Goal: Task Accomplishment & Management: Manage account settings

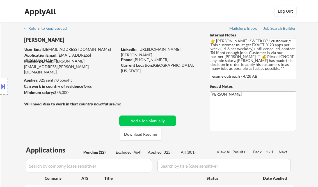
select select ""pending""
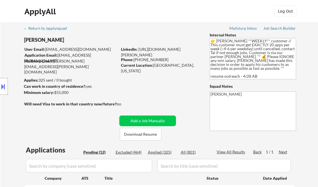
select select ""pending""
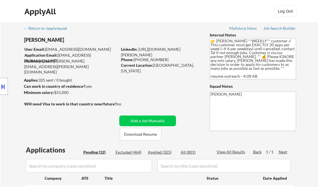
select select ""pending""
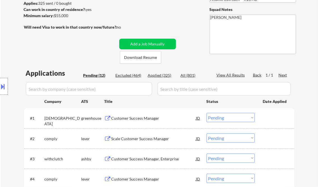
scroll to position [90, 0]
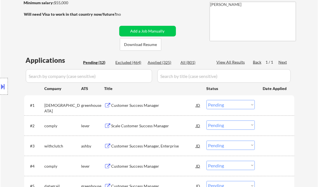
click at [137, 107] on div "Customer Success Manager" at bounding box center [153, 106] width 85 height 6
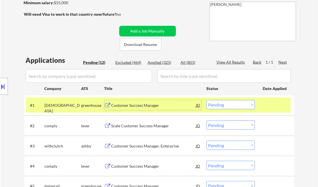
click at [227, 107] on select "Choose an option... Pending Applied Excluded (Questions) Excluded (Expired) Exc…" at bounding box center [230, 104] width 48 height 9
click at [206, 100] on select "Choose an option... Pending Applied Excluded (Questions) Excluded (Expired) Exc…" at bounding box center [230, 104] width 48 height 9
click at [143, 123] on div "Scale Customer Success Manager" at bounding box center [153, 126] width 85 height 6
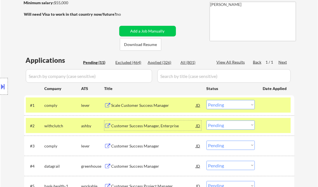
click at [223, 104] on select "Choose an option... Pending Applied Excluded (Questions) Excluded (Expired) Exc…" at bounding box center [230, 104] width 48 height 9
click at [206, 100] on select "Choose an option... Pending Applied Excluded (Questions) Excluded (Expired) Exc…" at bounding box center [230, 104] width 48 height 9
click at [152, 125] on div "Customer Success Manager, Enterprise" at bounding box center [153, 126] width 85 height 6
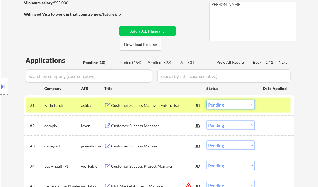
drag, startPoint x: 220, startPoint y: 104, endPoint x: 225, endPoint y: 109, distance: 6.8
click at [220, 104] on select "Choose an option... Pending Applied Excluded (Questions) Excluded (Expired) Exc…" at bounding box center [230, 104] width 48 height 9
click at [206, 100] on select "Choose an option... Pending Applied Excluded (Questions) Excluded (Expired) Exc…" at bounding box center [230, 104] width 48 height 9
click at [149, 124] on div "Customer Success Manager" at bounding box center [153, 126] width 85 height 6
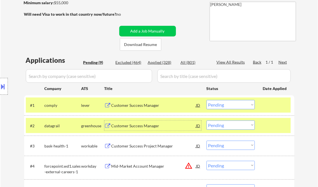
click at [233, 103] on select "Choose an option... Pending Applied Excluded (Questions) Excluded (Expired) Exc…" at bounding box center [230, 104] width 48 height 9
click at [206, 100] on select "Choose an option... Pending Applied Excluded (Questions) Excluded (Expired) Exc…" at bounding box center [230, 104] width 48 height 9
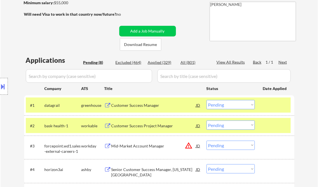
click at [133, 110] on div "Customer Success Manager" at bounding box center [153, 105] width 85 height 10
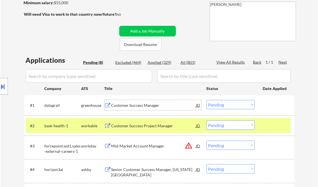
drag, startPoint x: 223, startPoint y: 105, endPoint x: 226, endPoint y: 110, distance: 6.1
click at [223, 105] on select "Choose an option... Pending Applied Excluded (Questions) Excluded (Expired) Exc…" at bounding box center [230, 104] width 48 height 9
click at [206, 100] on select "Choose an option... Pending Applied Excluded (Questions) Excluded (Expired) Exc…" at bounding box center [230, 104] width 48 height 9
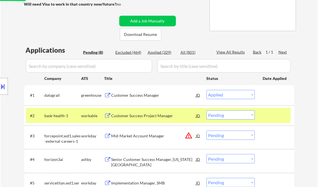
scroll to position [112, 0]
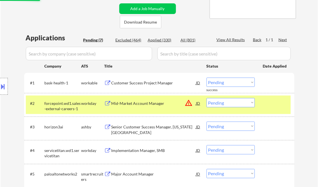
click at [138, 86] on div "Customer Success Project Manager" at bounding box center [153, 83] width 85 height 6
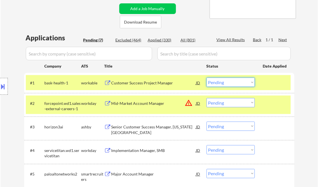
drag, startPoint x: 214, startPoint y: 84, endPoint x: 220, endPoint y: 87, distance: 6.4
click at [214, 84] on select "Choose an option... Pending Applied Excluded (Questions) Excluded (Expired) Exc…" at bounding box center [230, 82] width 48 height 9
click at [206, 78] on select "Choose an option... Pending Applied Excluded (Questions) Excluded (Expired) Exc…" at bounding box center [230, 82] width 48 height 9
click at [133, 103] on div "Mid-Market Account Manager" at bounding box center [153, 104] width 85 height 6
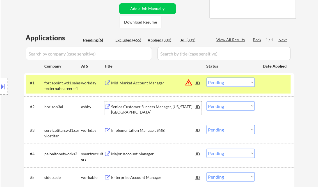
drag, startPoint x: 220, startPoint y: 82, endPoint x: 267, endPoint y: 123, distance: 62.2
click at [220, 82] on select "Choose an option... Pending Applied Excluded (Questions) Excluded (Expired) Exc…" at bounding box center [230, 82] width 48 height 9
click at [206, 78] on select "Choose an option... Pending Applied Excluded (Questions) Excluded (Expired) Exc…" at bounding box center [230, 82] width 48 height 9
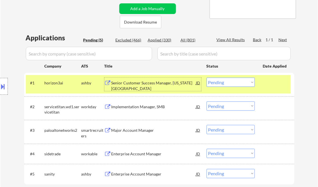
click at [146, 89] on div "Senior Customer Success Manager, New York City" at bounding box center [153, 85] width 85 height 11
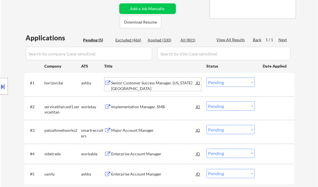
click at [2, 86] on button at bounding box center [3, 86] width 6 height 9
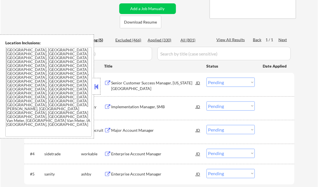
click at [98, 86] on button at bounding box center [96, 86] width 6 height 8
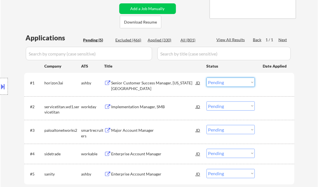
drag, startPoint x: 223, startPoint y: 82, endPoint x: 227, endPoint y: 86, distance: 5.6
click at [223, 82] on select "Choose an option... Pending Applied Excluded (Questions) Excluded (Expired) Exc…" at bounding box center [230, 82] width 48 height 9
click at [206, 78] on select "Choose an option... Pending Applied Excluded (Questions) Excluded (Expired) Exc…" at bounding box center [230, 82] width 48 height 9
click at [129, 107] on div "Implementation Manager, SMB" at bounding box center [153, 107] width 85 height 6
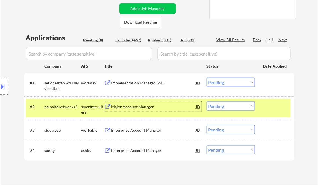
click at [230, 81] on select "Choose an option... Pending Applied Excluded (Questions) Excluded (Expired) Exc…" at bounding box center [230, 82] width 48 height 9
click at [206, 78] on select "Choose an option... Pending Applied Excluded (Questions) Excluded (Expired) Exc…" at bounding box center [230, 82] width 48 height 9
click at [269, 110] on div at bounding box center [275, 106] width 25 height 10
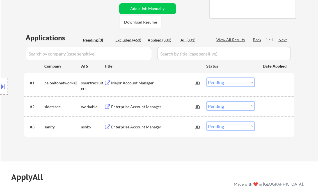
click at [135, 82] on div "Major Account Manager" at bounding box center [153, 83] width 85 height 6
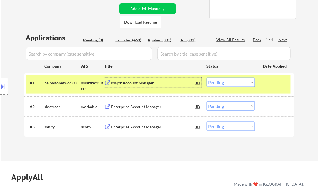
drag, startPoint x: 230, startPoint y: 84, endPoint x: 237, endPoint y: 88, distance: 7.9
click at [230, 84] on select "Choose an option... Pending Applied Excluded (Questions) Excluded (Expired) Exc…" at bounding box center [230, 82] width 48 height 9
click at [206, 78] on select "Choose an option... Pending Applied Excluded (Questions) Excluded (Expired) Exc…" at bounding box center [230, 82] width 48 height 9
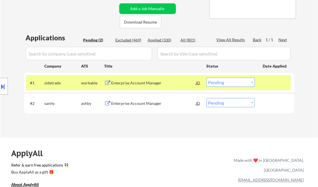
click at [130, 82] on div "Enterprise Account Manager" at bounding box center [153, 83] width 85 height 6
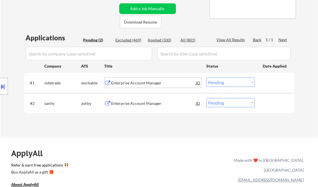
drag, startPoint x: 227, startPoint y: 82, endPoint x: 231, endPoint y: 85, distance: 5.3
click at [227, 82] on select "Choose an option... Pending Applied Excluded (Questions) Excluded (Expired) Exc…" at bounding box center [230, 82] width 48 height 9
click at [206, 78] on select "Choose an option... Pending Applied Excluded (Questions) Excluded (Expired) Exc…" at bounding box center [230, 82] width 48 height 9
click at [140, 105] on div "Enterprise Account Manager" at bounding box center [153, 104] width 85 height 6
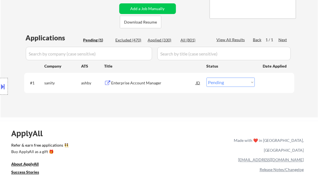
click at [227, 82] on select "Choose an option... Pending Applied Excluded (Questions) Excluded (Expired) Exc…" at bounding box center [230, 82] width 48 height 9
select select ""excluded__bad_match_""
click at [206, 78] on select "Choose an option... Pending Applied Excluded (Questions) Excluded (Expired) Exc…" at bounding box center [230, 82] width 48 height 9
click at [177, 120] on div "← Return to /applysquad Mailslurp Inbox Job Search Builder Paul Harkin User Ema…" at bounding box center [159, 146] width 318 height 517
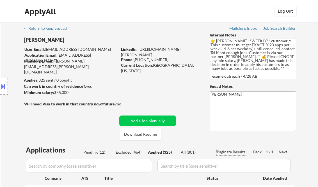
select select ""applied""
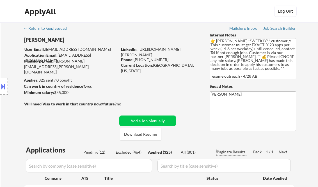
select select ""applied""
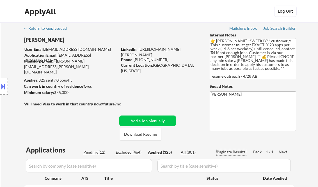
select select ""applied""
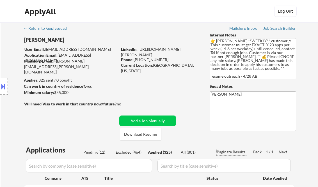
select select ""applied""
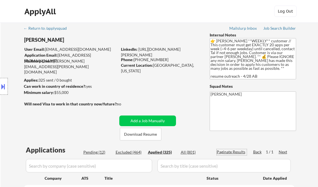
select select ""applied""
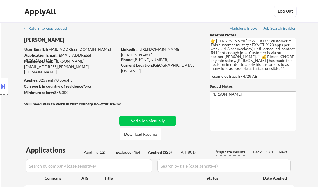
select select ""applied""
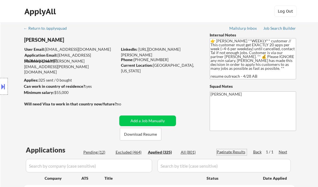
select select ""applied""
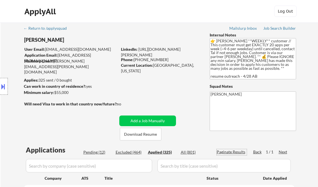
select select ""applied""
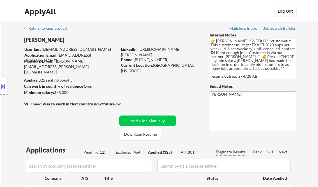
select select ""applied""
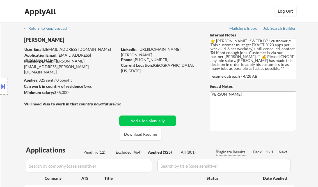
select select ""applied""
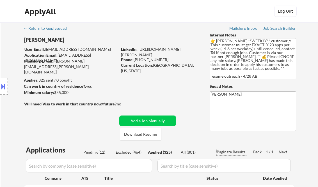
select select ""applied""
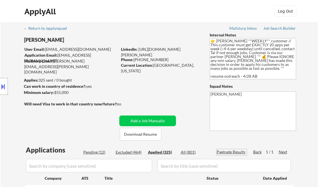
select select ""applied""
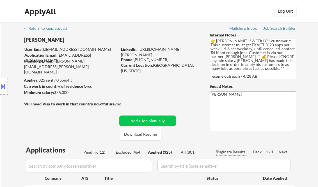
select select ""applied""
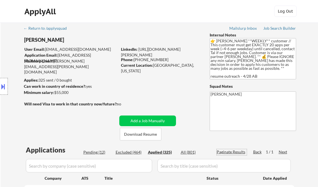
select select ""applied""
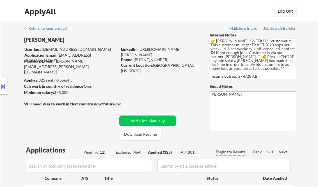
select select ""applied""
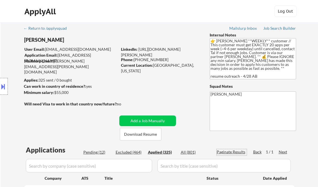
select select ""applied""
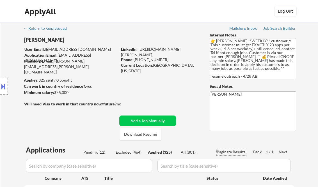
select select ""applied""
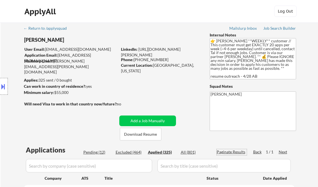
select select ""applied""
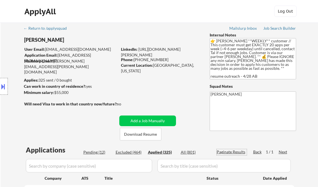
select select ""applied""
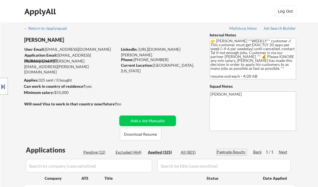
select select ""applied""
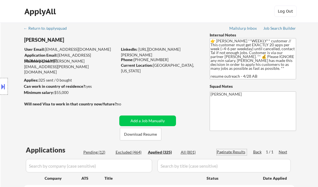
select select ""applied""
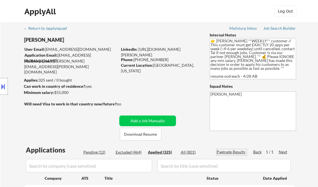
select select ""applied""
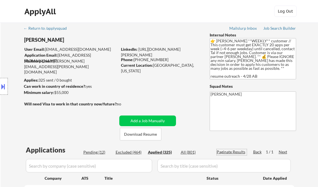
select select ""applied""
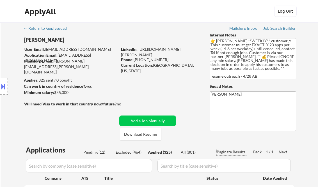
select select ""applied""
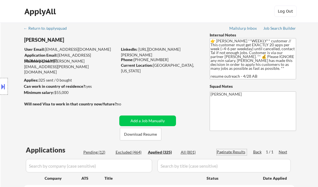
select select ""applied""
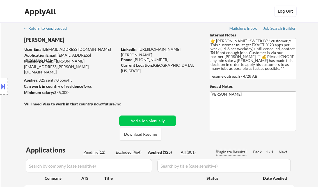
select select ""applied""
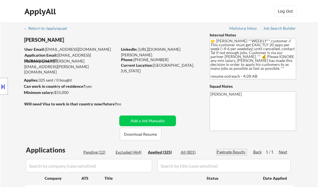
select select ""applied""
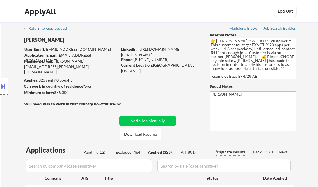
select select ""applied""
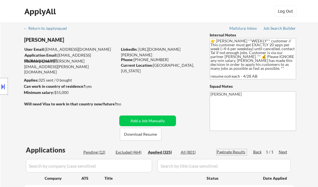
select select ""applied""
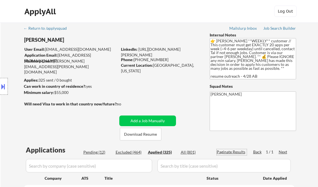
select select ""applied""
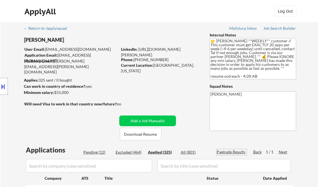
select select ""applied""
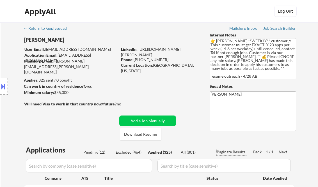
select select ""applied""
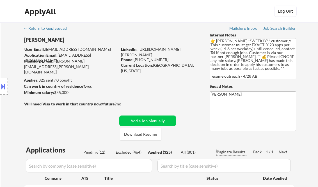
select select ""applied""
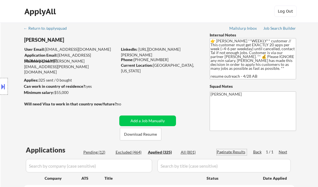
select select ""applied""
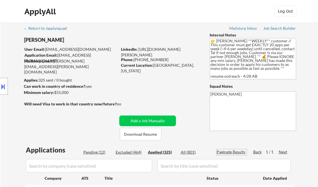
select select ""applied""
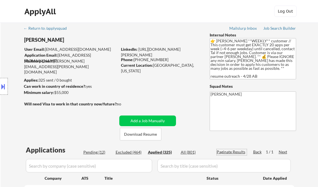
select select ""applied""
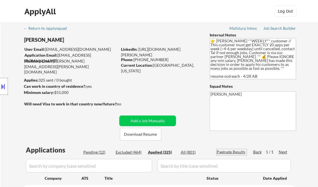
select select ""applied""
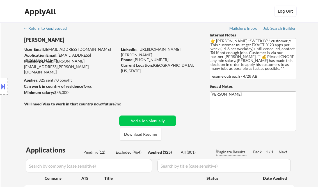
select select ""applied""
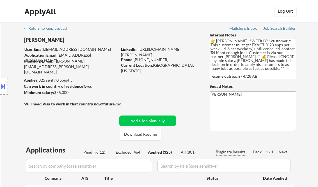
select select ""applied""
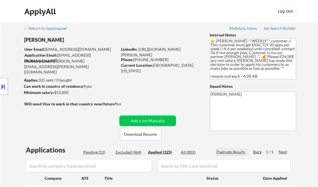
select select ""applied""
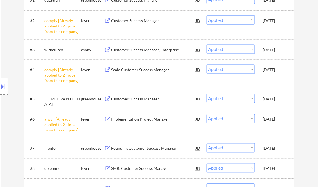
scroll to position [202, 0]
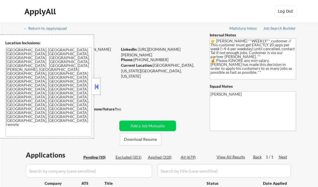
select select ""pending""
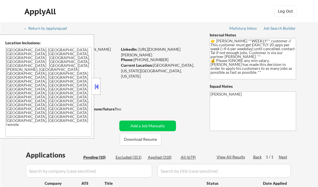
select select ""pending""
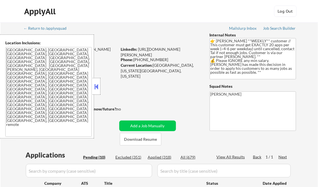
click at [95, 87] on button at bounding box center [96, 86] width 6 height 8
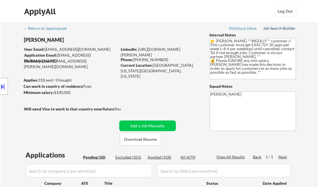
click at [280, 29] on div "Job Search Builder" at bounding box center [279, 28] width 33 height 4
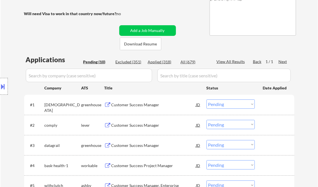
scroll to position [112, 0]
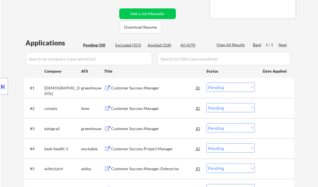
click at [147, 88] on div "Customer Success Manager" at bounding box center [153, 88] width 85 height 6
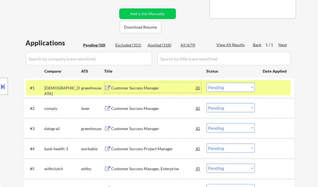
drag, startPoint x: 227, startPoint y: 88, endPoint x: 225, endPoint y: 92, distance: 4.4
click at [227, 88] on select "Choose an option... Pending Applied Excluded (Questions) Excluded (Expired) Exc…" at bounding box center [230, 87] width 48 height 9
click at [206, 83] on select "Choose an option... Pending Applied Excluded (Questions) Excluded (Expired) Exc…" at bounding box center [230, 87] width 48 height 9
click at [154, 107] on div "Customer Success Manager" at bounding box center [153, 109] width 85 height 6
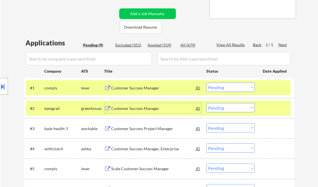
click at [219, 89] on select "Choose an option... Pending Applied Excluded (Questions) Excluded (Expired) Exc…" at bounding box center [230, 87] width 48 height 9
click at [206, 83] on select "Choose an option... Pending Applied Excluded (Questions) Excluded (Expired) Exc…" at bounding box center [230, 87] width 48 height 9
click at [137, 109] on div "Customer Success Manager" at bounding box center [153, 109] width 85 height 6
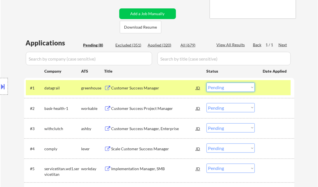
click at [220, 89] on select "Choose an option... Pending Applied Excluded (Questions) Excluded (Expired) Exc…" at bounding box center [230, 87] width 48 height 9
click at [206, 83] on select "Choose an option... Pending Applied Excluded (Questions) Excluded (Expired) Exc…" at bounding box center [230, 87] width 48 height 9
click at [154, 107] on div "Customer Success Project Manager" at bounding box center [153, 109] width 85 height 6
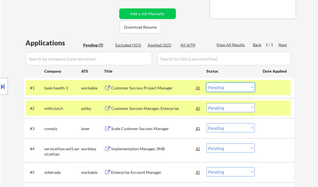
click at [225, 87] on select "Choose an option... Pending Applied Excluded (Questions) Excluded (Expired) Exc…" at bounding box center [230, 87] width 48 height 9
click at [206, 83] on select "Choose an option... Pending Applied Excluded (Questions) Excluded (Expired) Exc…" at bounding box center [230, 87] width 48 height 9
click at [142, 107] on div "Customer Success Manager, Enterprise" at bounding box center [153, 109] width 85 height 6
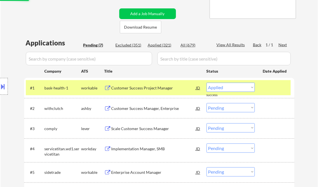
select select ""pending""
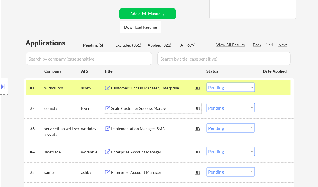
click at [140, 109] on div "Scale Customer Success Manager" at bounding box center [153, 109] width 85 height 6
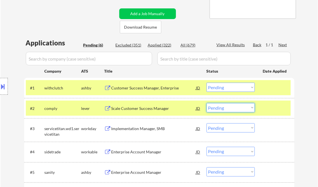
click at [231, 108] on select "Choose an option... Pending Applied Excluded (Questions) Excluded (Expired) Exc…" at bounding box center [230, 107] width 48 height 9
click at [206, 103] on select "Choose an option... Pending Applied Excluded (Questions) Excluded (Expired) Exc…" at bounding box center [230, 107] width 48 height 9
select select ""pending""
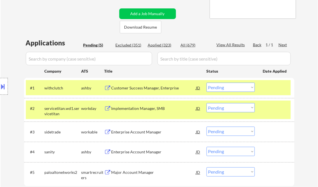
drag, startPoint x: 229, startPoint y: 88, endPoint x: 227, endPoint y: 92, distance: 4.7
click at [229, 88] on select "Choose an option... Pending Applied Excluded (Questions) Excluded (Expired) Exc…" at bounding box center [230, 87] width 48 height 9
click at [206, 83] on select "Choose an option... Pending Applied Excluded (Questions) Excluded (Expired) Exc…" at bounding box center [230, 87] width 48 height 9
click at [137, 109] on div "Implementation Manager, SMB" at bounding box center [153, 109] width 85 height 6
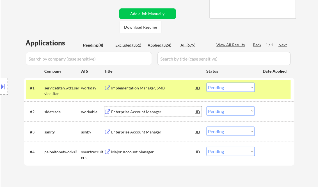
drag, startPoint x: 223, startPoint y: 89, endPoint x: 229, endPoint y: 91, distance: 6.6
click at [223, 89] on select "Choose an option... Pending Applied Excluded (Questions) Excluded (Expired) Exc…" at bounding box center [230, 87] width 48 height 9
click at [206, 83] on select "Choose an option... Pending Applied Excluded (Questions) Excluded (Expired) Exc…" at bounding box center [230, 87] width 48 height 9
click at [143, 112] on div "Enterprise Account Manager" at bounding box center [153, 112] width 85 height 6
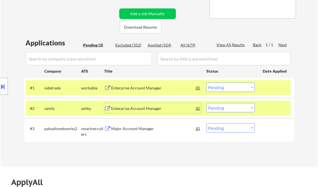
click at [234, 89] on select "Choose an option... Pending Applied Excluded (Questions) Excluded (Expired) Exc…" at bounding box center [230, 87] width 48 height 9
click at [206, 83] on select "Choose an option... Pending Applied Excluded (Questions) Excluded (Expired) Exc…" at bounding box center [230, 87] width 48 height 9
click at [136, 109] on div "Enterprise Account Manager" at bounding box center [153, 109] width 85 height 6
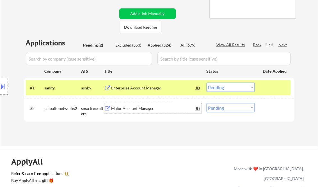
drag, startPoint x: 216, startPoint y: 89, endPoint x: 225, endPoint y: 92, distance: 9.5
click at [217, 89] on select "Choose an option... Pending Applied Excluded (Questions) Excluded (Expired) Exc…" at bounding box center [230, 87] width 48 height 9
click at [206, 83] on select "Choose an option... Pending Applied Excluded (Questions) Excluded (Expired) Exc…" at bounding box center [230, 87] width 48 height 9
click at [134, 109] on div "Major Account Manager" at bounding box center [153, 109] width 85 height 6
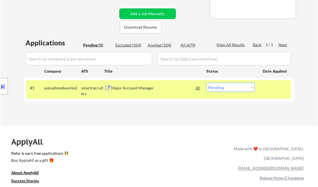
drag, startPoint x: 224, startPoint y: 88, endPoint x: 231, endPoint y: 91, distance: 7.7
click at [224, 88] on select "Choose an option... Pending Applied Excluded (Questions) Excluded (Expired) Exc…" at bounding box center [230, 87] width 48 height 9
select select ""excluded__bad_match_""
click at [206, 83] on select "Choose an option... Pending Applied Excluded (Questions) Excluded (Expired) Exc…" at bounding box center [230, 87] width 48 height 9
click at [165, 124] on div "← Return to /applysquad Mailslurp Inbox Job Search Builder Hunter Martin User E…" at bounding box center [159, 18] width 317 height 216
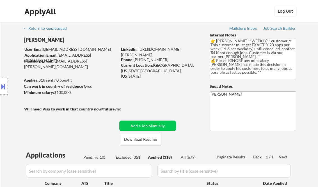
select select ""pending""
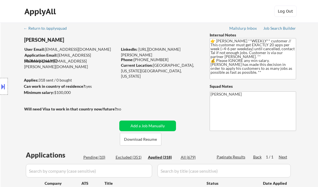
select select ""pending""
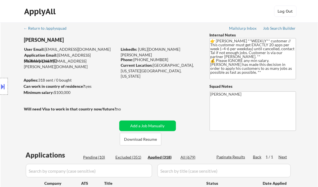
select select ""applied""
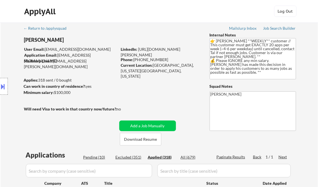
select select ""applied""
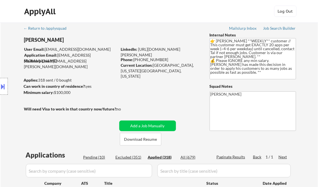
select select ""applied""
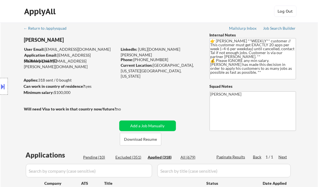
select select ""applied""
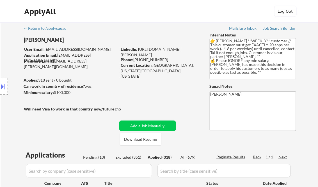
select select ""applied""
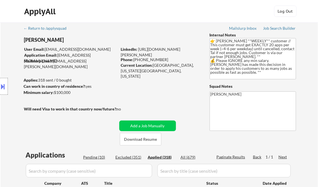
select select ""applied""
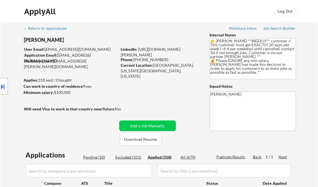
select select ""applied""
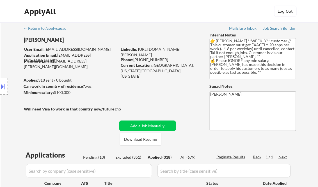
select select ""applied""
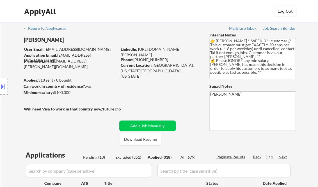
select select ""applied""
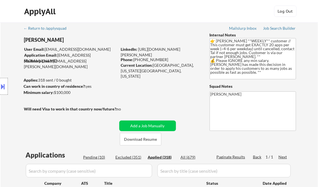
select select ""applied""
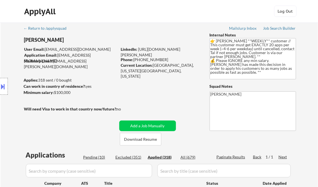
select select ""applied""
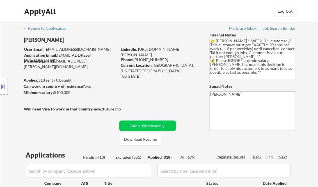
select select ""applied""
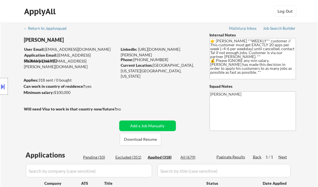
select select ""applied""
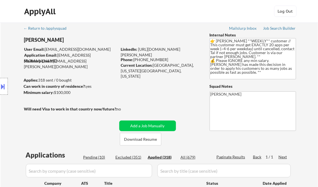
select select ""applied""
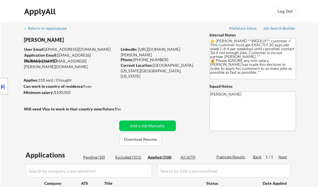
select select ""applied""
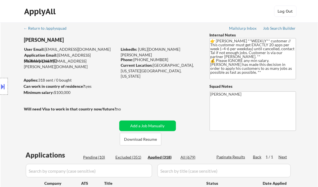
select select ""applied""
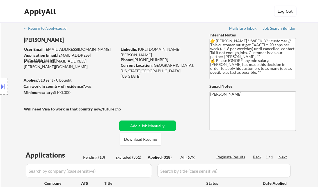
select select ""applied""
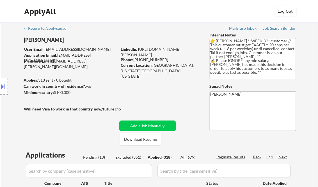
select select ""applied""
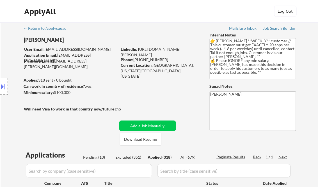
select select ""applied""
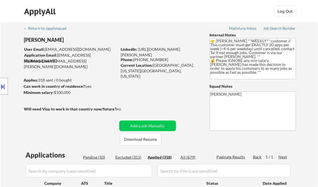
select select ""applied""
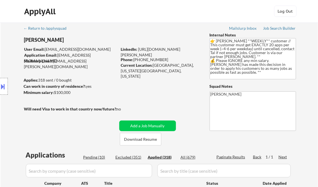
select select ""applied""
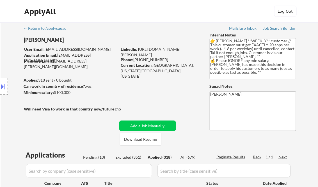
select select ""applied""
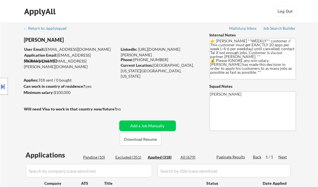
select select ""applied""
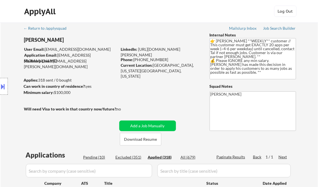
select select ""applied""
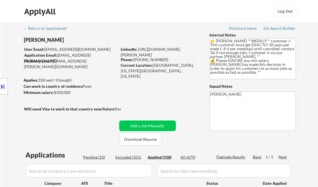
select select ""applied""
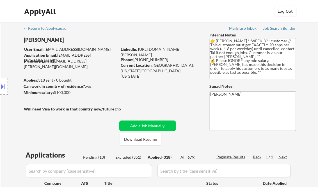
select select ""applied""
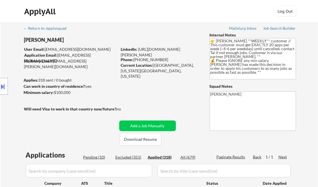
select select ""applied""
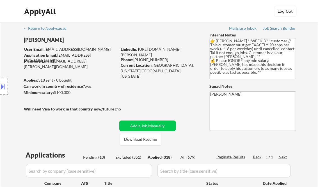
select select ""applied""
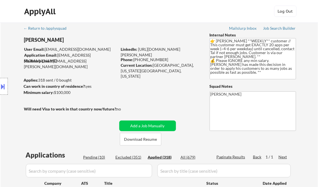
select select ""applied""
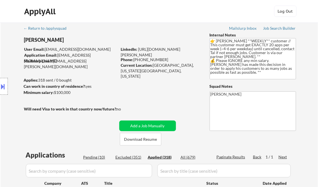
select select ""applied""
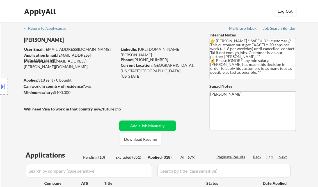
select select ""applied""
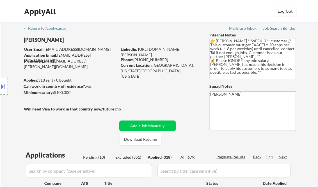
select select ""applied""
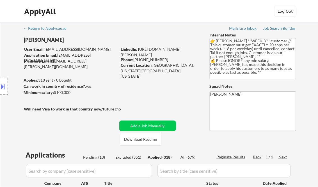
select select ""applied""
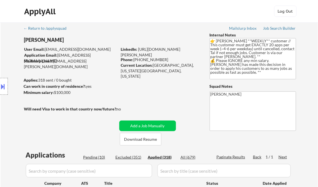
select select ""applied""
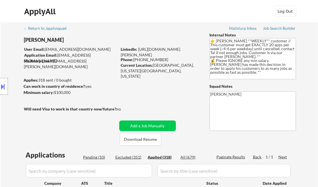
select select ""applied""
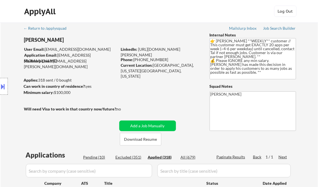
select select ""applied""
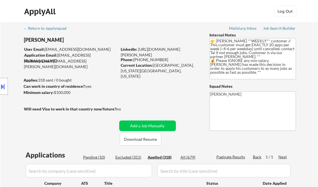
select select ""applied""
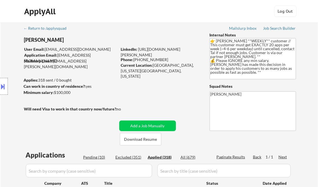
select select ""applied""
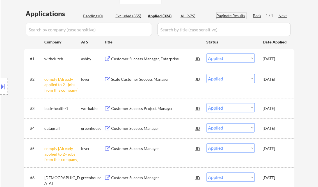
scroll to position [135, 0]
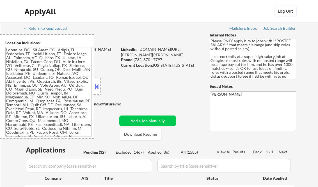
select select ""pending""
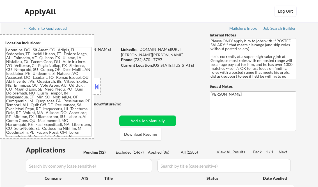
select select ""pending""
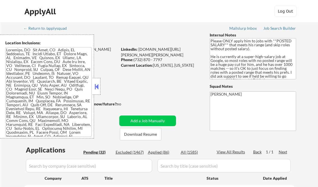
select select ""pending""
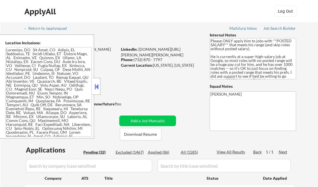
select select ""pending""
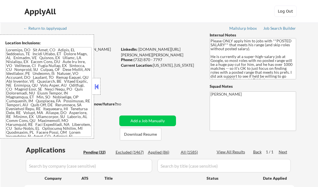
select select ""pending""
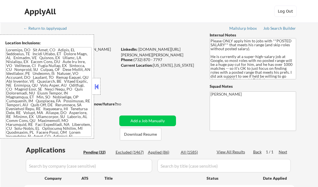
select select ""pending""
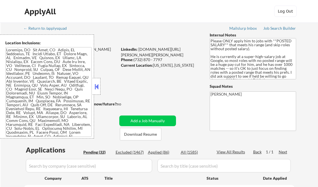
select select ""pending""
click at [95, 84] on button at bounding box center [96, 86] width 6 height 8
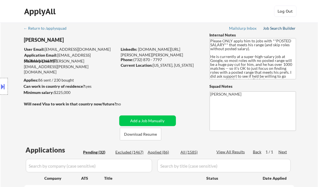
click at [267, 29] on div "Job Search Builder" at bounding box center [279, 28] width 33 height 4
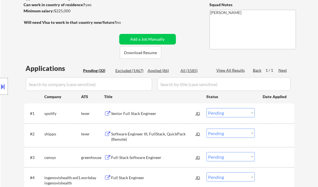
scroll to position [112, 0]
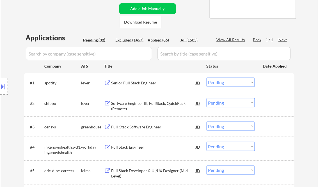
click at [134, 82] on div "Senior Full Stack Engineer" at bounding box center [153, 83] width 85 height 6
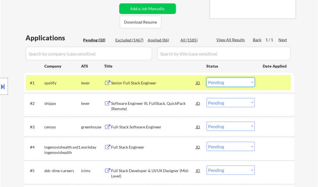
drag, startPoint x: 228, startPoint y: 83, endPoint x: 231, endPoint y: 86, distance: 4.2
click at [228, 83] on select "Choose an option... Pending Applied Excluded (Questions) Excluded (Expired) Exc…" at bounding box center [230, 82] width 48 height 9
click at [206, 78] on select "Choose an option... Pending Applied Excluded (Questions) Excluded (Expired) Exc…" at bounding box center [230, 82] width 48 height 9
click at [143, 104] on div "Software Engineer III, FullStack, QuickPack (Remote)" at bounding box center [153, 106] width 85 height 11
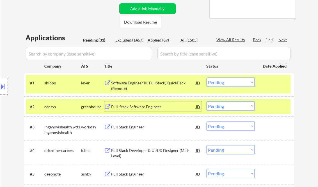
click at [227, 83] on select "Choose an option... Pending Applied Excluded (Questions) Excluded (Expired) Exc…" at bounding box center [230, 82] width 48 height 9
click at [206, 78] on select "Choose an option... Pending Applied Excluded (Questions) Excluded (Expired) Exc…" at bounding box center [230, 82] width 48 height 9
click at [281, 104] on div at bounding box center [275, 106] width 25 height 10
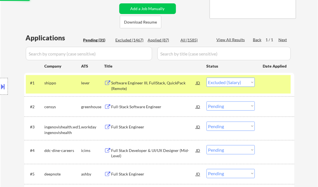
click at [274, 82] on div at bounding box center [275, 83] width 25 height 10
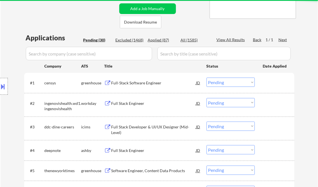
click at [137, 84] on div "Full-Stack Software Engineer" at bounding box center [153, 83] width 85 height 6
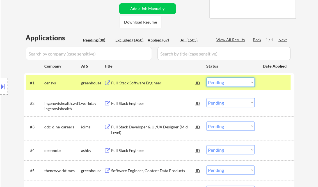
click at [232, 81] on select "Choose an option... Pending Applied Excluded (Questions) Excluded (Expired) Exc…" at bounding box center [230, 82] width 48 height 9
click at [206, 78] on select "Choose an option... Pending Applied Excluded (Questions) Excluded (Expired) Exc…" at bounding box center [230, 82] width 48 height 9
click at [129, 103] on div "Full Stack Engineer" at bounding box center [153, 104] width 85 height 6
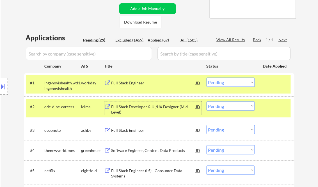
click at [229, 83] on select "Choose an option... Pending Applied Excluded (Questions) Excluded (Expired) Exc…" at bounding box center [230, 82] width 48 height 9
click at [206, 78] on select "Choose an option... Pending Applied Excluded (Questions) Excluded (Expired) Exc…" at bounding box center [230, 82] width 48 height 9
click at [147, 109] on div "Full Stack Developer & UI/UX Designer (Mid-Level)" at bounding box center [153, 109] width 85 height 11
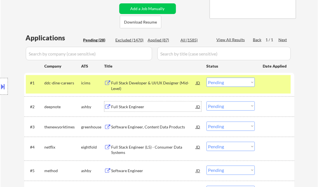
drag, startPoint x: 233, startPoint y: 84, endPoint x: 235, endPoint y: 86, distance: 3.0
click at [233, 84] on select "Choose an option... Pending Applied Excluded (Questions) Excluded (Expired) Exc…" at bounding box center [230, 82] width 48 height 9
click at [206, 78] on select "Choose an option... Pending Applied Excluded (Questions) Excluded (Expired) Exc…" at bounding box center [230, 82] width 48 height 9
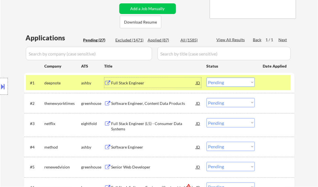
click at [139, 83] on div "Full Stack Engineer" at bounding box center [153, 83] width 85 height 6
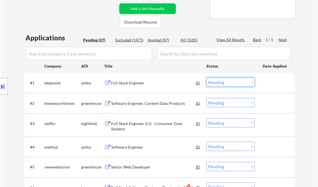
click at [213, 81] on select "Choose an option... Pending Applied Excluded (Questions) Excluded (Expired) Exc…" at bounding box center [230, 82] width 48 height 9
click at [206, 78] on select "Choose an option... Pending Applied Excluded (Questions) Excluded (Expired) Exc…" at bounding box center [230, 82] width 48 height 9
click at [143, 103] on div "Software Engineer, Content Data Products" at bounding box center [153, 104] width 85 height 6
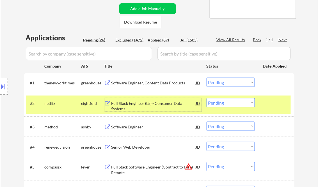
click at [215, 82] on select "Choose an option... Pending Applied Excluded (Questions) Excluded (Expired) Exc…" at bounding box center [230, 82] width 48 height 9
click at [206, 78] on select "Choose an option... Pending Applied Excluded (Questions) Excluded (Expired) Exc…" at bounding box center [230, 82] width 48 height 9
click at [137, 102] on div "Full Stack Engineer (L5) - Consumer Data Systems" at bounding box center [153, 106] width 85 height 11
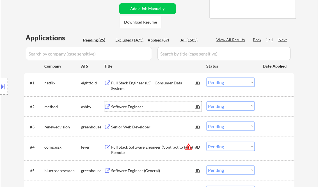
click at [229, 85] on select "Choose an option... Pending Applied Excluded (Questions) Excluded (Expired) Exc…" at bounding box center [230, 82] width 48 height 9
click at [206, 78] on select "Choose an option... Pending Applied Excluded (Questions) Excluded (Expired) Exc…" at bounding box center [230, 82] width 48 height 9
click at [129, 105] on div "Software Engineer" at bounding box center [153, 107] width 85 height 6
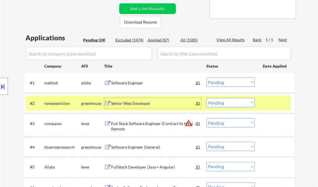
click at [147, 82] on div "Software Engineer" at bounding box center [153, 83] width 85 height 6
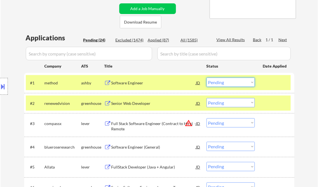
drag, startPoint x: 228, startPoint y: 83, endPoint x: 230, endPoint y: 87, distance: 4.8
click at [228, 83] on select "Choose an option... Pending Applied Excluded (Questions) Excluded (Expired) Exc…" at bounding box center [230, 82] width 48 height 9
click at [206, 78] on select "Choose an option... Pending Applied Excluded (Questions) Excluded (Expired) Exc…" at bounding box center [230, 82] width 48 height 9
drag, startPoint x: 271, startPoint y: 100, endPoint x: 275, endPoint y: 99, distance: 4.4
click at [271, 100] on div at bounding box center [275, 103] width 25 height 10
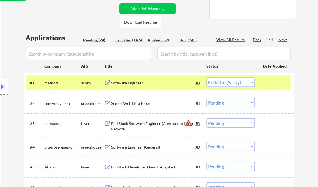
drag, startPoint x: 276, startPoint y: 82, endPoint x: 258, endPoint y: 86, distance: 18.3
click at [276, 81] on div at bounding box center [275, 83] width 25 height 10
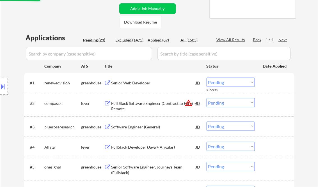
click at [132, 84] on div "Senior Web Developer" at bounding box center [153, 83] width 85 height 6
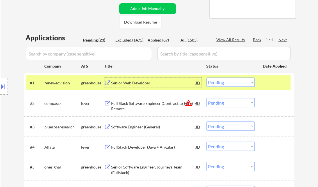
drag, startPoint x: 225, startPoint y: 82, endPoint x: 230, endPoint y: 87, distance: 7.3
click at [225, 82] on select "Choose an option... Pending Applied Excluded (Questions) Excluded (Expired) Exc…" at bounding box center [230, 82] width 48 height 9
click at [206, 78] on select "Choose an option... Pending Applied Excluded (Questions) Excluded (Expired) Exc…" at bounding box center [230, 82] width 48 height 9
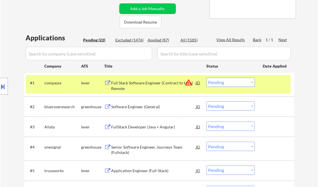
click at [135, 84] on div "Full Stack Software Engineer (Contract to Hire) - Remote" at bounding box center [153, 85] width 85 height 11
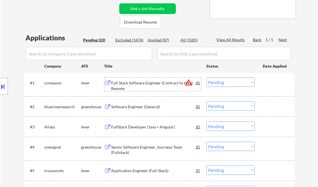
click at [227, 82] on select "Choose an option... Pending Applied Excluded (Questions) Excluded (Expired) Exc…" at bounding box center [230, 82] width 48 height 9
click at [206, 78] on select "Choose an option... Pending Applied Excluded (Questions) Excluded (Expired) Exc…" at bounding box center [230, 82] width 48 height 9
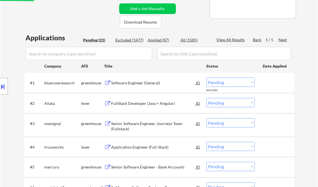
click at [132, 84] on div "Software Engineer (General)" at bounding box center [153, 83] width 85 height 6
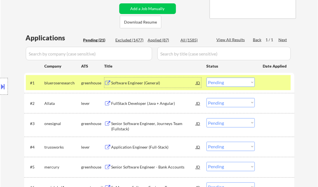
click at [227, 82] on select "Choose an option... Pending Applied Excluded (Questions) Excluded (Expired) Exc…" at bounding box center [230, 82] width 48 height 9
click at [206, 78] on select "Choose an option... Pending Applied Excluded (Questions) Excluded (Expired) Exc…" at bounding box center [230, 82] width 48 height 9
click at [139, 105] on div "FullStack Developer (Java + Angular)" at bounding box center [153, 104] width 85 height 6
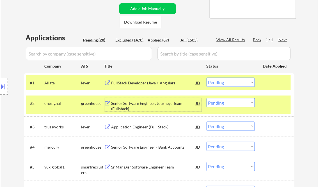
drag, startPoint x: 246, startPoint y: 82, endPoint x: 246, endPoint y: 87, distance: 5.6
click at [246, 82] on select "Choose an option... Pending Applied Excluded (Questions) Excluded (Expired) Exc…" at bounding box center [230, 82] width 48 height 9
click at [206, 78] on select "Choose an option... Pending Applied Excluded (Questions) Excluded (Expired) Exc…" at bounding box center [230, 82] width 48 height 9
click at [144, 106] on div "Senior Software Engineer, Journeys Team (Fullstack)" at bounding box center [153, 106] width 85 height 11
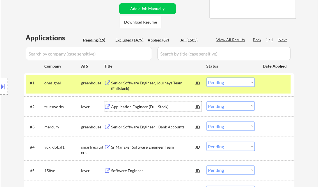
click at [227, 85] on select "Choose an option... Pending Applied Excluded (Questions) Excluded (Expired) Exc…" at bounding box center [230, 82] width 48 height 9
click at [206, 78] on select "Choose an option... Pending Applied Excluded (Questions) Excluded (Expired) Exc…" at bounding box center [230, 82] width 48 height 9
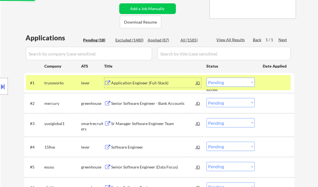
click at [133, 85] on div "Application Engineer (Full-Stack)" at bounding box center [153, 83] width 85 height 6
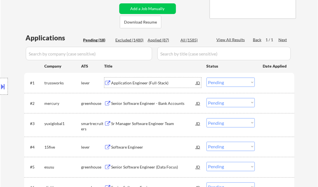
click at [221, 80] on select "Choose an option... Pending Applied Excluded (Questions) Excluded (Expired) Exc…" at bounding box center [230, 82] width 48 height 9
click at [206, 78] on select "Choose an option... Pending Applied Excluded (Questions) Excluded (Expired) Exc…" at bounding box center [230, 82] width 48 height 9
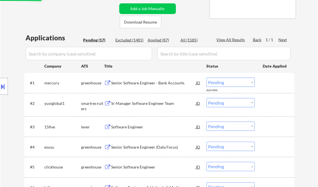
click at [135, 82] on div "Senior Software Engineer - Bank Accounts" at bounding box center [153, 83] width 85 height 6
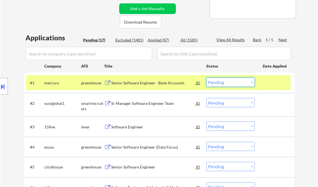
drag, startPoint x: 221, startPoint y: 79, endPoint x: 223, endPoint y: 84, distance: 5.1
click at [221, 79] on select "Choose an option... Pending Applied Excluded (Questions) Excluded (Expired) Exc…" at bounding box center [230, 82] width 48 height 9
click at [206, 78] on select "Choose an option... Pending Applied Excluded (Questions) Excluded (Expired) Exc…" at bounding box center [230, 82] width 48 height 9
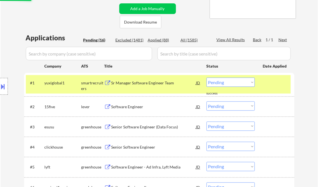
click at [135, 82] on div "Sr Manager Software Engineer Team" at bounding box center [153, 83] width 85 height 6
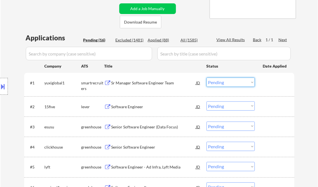
click at [229, 80] on select "Choose an option... Pending Applied Excluded (Questions) Excluded (Expired) Exc…" at bounding box center [230, 82] width 48 height 9
click at [206, 78] on select "Choose an option... Pending Applied Excluded (Questions) Excluded (Expired) Exc…" at bounding box center [230, 82] width 48 height 9
click at [135, 106] on div "Software Engineer" at bounding box center [153, 107] width 85 height 6
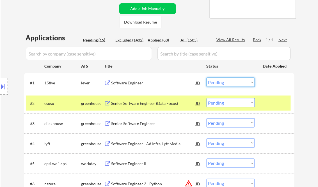
drag, startPoint x: 225, startPoint y: 79, endPoint x: 228, endPoint y: 80, distance: 3.3
click at [226, 79] on select "Choose an option... Pending Applied Excluded (Questions) Excluded (Expired) Exc…" at bounding box center [230, 82] width 48 height 9
click at [206, 78] on select "Choose an option... Pending Applied Excluded (Questions) Excluded (Expired) Exc…" at bounding box center [230, 82] width 48 height 9
click at [144, 107] on div "Senior Software Engineer (Data Focus)" at bounding box center [153, 103] width 85 height 10
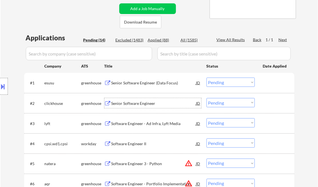
click at [140, 101] on div "Senior Software Engineer" at bounding box center [153, 104] width 85 height 6
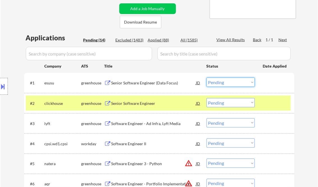
click at [223, 83] on select "Choose an option... Pending Applied Excluded (Questions) Excluded (Expired) Exc…" at bounding box center [230, 82] width 48 height 9
click at [206, 78] on select "Choose an option... Pending Applied Excluded (Questions) Excluded (Expired) Exc…" at bounding box center [230, 82] width 48 height 9
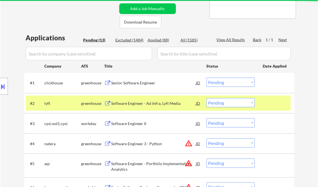
click at [227, 82] on select "Choose an option... Pending Applied Excluded (Questions) Excluded (Expired) Exc…" at bounding box center [230, 82] width 48 height 9
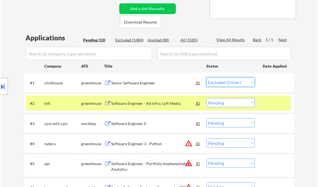
click at [206, 78] on select "Choose an option... Pending Applied Excluded (Questions) Excluded (Expired) Exc…" at bounding box center [230, 82] width 48 height 9
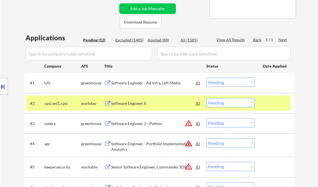
click at [146, 85] on div "Software Engineer - Ad Infra, Lyft Media" at bounding box center [153, 83] width 85 height 6
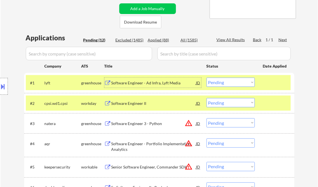
click at [233, 80] on select "Choose an option... Pending Applied Excluded (Questions) Excluded (Expired) Exc…" at bounding box center [230, 82] width 48 height 9
click at [206, 78] on select "Choose an option... Pending Applied Excluded (Questions) Excluded (Expired) Exc…" at bounding box center [230, 82] width 48 height 9
click at [132, 102] on div "Software Engineer II" at bounding box center [153, 104] width 85 height 6
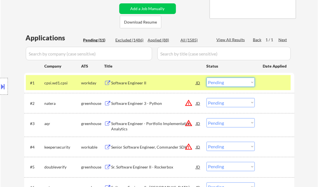
drag, startPoint x: 228, startPoint y: 82, endPoint x: 234, endPoint y: 87, distance: 8.2
click at [228, 82] on select "Choose an option... Pending Applied Excluded (Questions) Excluded (Expired) Exc…" at bounding box center [230, 82] width 48 height 9
click at [206, 78] on select "Choose an option... Pending Applied Excluded (Questions) Excluded (Expired) Exc…" at bounding box center [230, 82] width 48 height 9
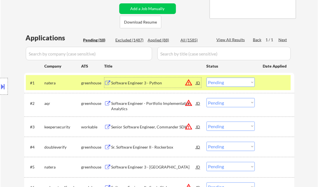
click at [128, 83] on div "Software Engineer 3 - Python" at bounding box center [153, 83] width 85 height 6
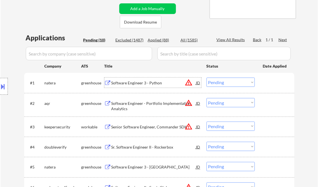
click at [224, 82] on select "Choose an option... Pending Applied Excluded (Questions) Excluded (Expired) Exc…" at bounding box center [230, 82] width 48 height 9
click at [206, 78] on select "Choose an option... Pending Applied Excluded (Questions) Excluded (Expired) Exc…" at bounding box center [230, 82] width 48 height 9
click at [154, 105] on div "Software Engineer - Portfolio Implementation Analytics" at bounding box center [153, 106] width 85 height 11
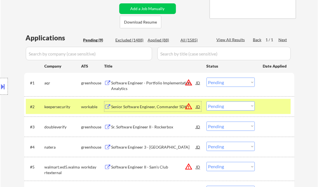
click at [230, 80] on select "Choose an option... Pending Applied Excluded (Questions) Excluded (Expired) Exc…" at bounding box center [230, 82] width 48 height 9
click at [206, 78] on select "Choose an option... Pending Applied Excluded (Questions) Excluded (Expired) Exc…" at bounding box center [230, 82] width 48 height 9
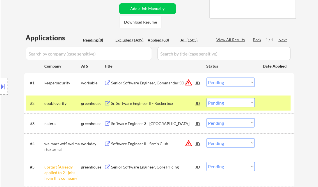
click at [152, 84] on div "Senior Software Engineer, Commander SDK" at bounding box center [153, 83] width 85 height 6
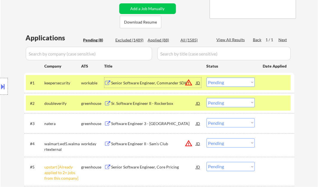
drag, startPoint x: 227, startPoint y: 82, endPoint x: 229, endPoint y: 87, distance: 5.5
click at [227, 82] on select "Choose an option... Pending Applied Excluded (Questions) Excluded (Expired) Exc…" at bounding box center [230, 82] width 48 height 9
click at [206, 78] on select "Choose an option... Pending Applied Excluded (Questions) Excluded (Expired) Exc…" at bounding box center [230, 82] width 48 height 9
click at [159, 105] on div "Sr. Software Engineer II - Rockerbox" at bounding box center [153, 104] width 85 height 6
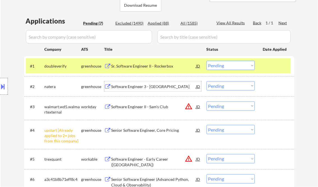
scroll to position [135, 0]
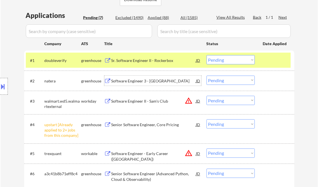
click at [229, 63] on select "Choose an option... Pending Applied Excluded (Questions) Excluded (Expired) Exc…" at bounding box center [230, 59] width 48 height 9
click at [222, 61] on select "Choose an option... Pending Applied Excluded (Questions) Excluded (Expired) Exc…" at bounding box center [230, 59] width 48 height 9
click at [206, 55] on select "Choose an option... Pending Applied Excluded (Questions) Excluded (Expired) Exc…" at bounding box center [230, 59] width 48 height 9
click at [115, 79] on div "Software Engineer 3 - Java" at bounding box center [153, 81] width 85 height 6
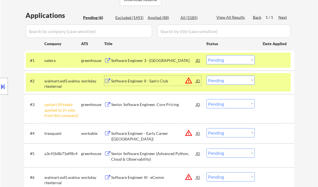
click at [223, 59] on select "Choose an option... Pending Applied Excluded (Questions) Excluded (Expired) Exc…" at bounding box center [230, 59] width 48 height 9
click at [206, 55] on select "Choose an option... Pending Applied Excluded (Questions) Excluded (Expired) Exc…" at bounding box center [230, 59] width 48 height 9
select select ""pending""
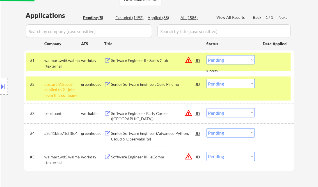
drag, startPoint x: 224, startPoint y: 83, endPoint x: 228, endPoint y: 88, distance: 6.4
click at [224, 83] on select "Choose an option... Pending Applied Excluded (Questions) Excluded (Expired) Exc…" at bounding box center [230, 83] width 48 height 9
click at [206, 79] on select "Choose an option... Pending Applied Excluded (Questions) Excluded (Expired) Exc…" at bounding box center [230, 83] width 48 height 9
click at [140, 62] on div "Software Engineer II - Sam's Club" at bounding box center [153, 61] width 85 height 6
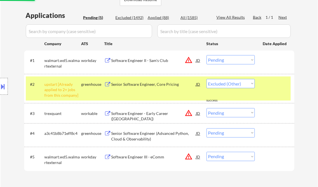
select select ""pending""
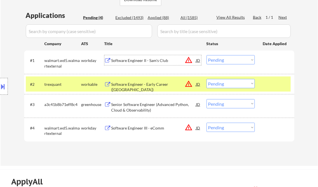
click at [149, 61] on div "Software Engineer II - Sam's Club" at bounding box center [153, 61] width 85 height 6
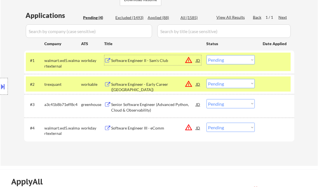
drag, startPoint x: 216, startPoint y: 59, endPoint x: 218, endPoint y: 61, distance: 3.2
click at [216, 59] on select "Choose an option... Pending Applied Excluded (Questions) Excluded (Expired) Exc…" at bounding box center [230, 59] width 48 height 9
click at [206, 55] on select "Choose an option... Pending Applied Excluded (Questions) Excluded (Expired) Exc…" at bounding box center [230, 59] width 48 height 9
click at [137, 83] on div "Software Engineer - Early Career (USA)" at bounding box center [153, 87] width 85 height 11
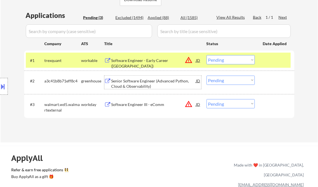
drag, startPoint x: 223, startPoint y: 60, endPoint x: 234, endPoint y: 64, distance: 12.4
click at [223, 60] on select "Choose an option... Pending Applied Excluded (Questions) Excluded (Expired) Exc…" at bounding box center [230, 59] width 48 height 9
click at [206, 55] on select "Choose an option... Pending Applied Excluded (Questions) Excluded (Expired) Exc…" at bounding box center [230, 59] width 48 height 9
click at [149, 81] on div "Senior Software Engineer (Advanced Python, Cloud & Observability)" at bounding box center [153, 83] width 85 height 11
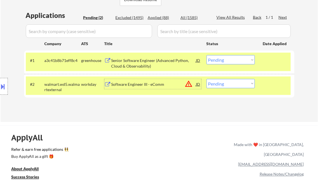
click at [141, 61] on div "Senior Software Engineer (Advanced Python, Cloud & Observability)" at bounding box center [153, 63] width 85 height 11
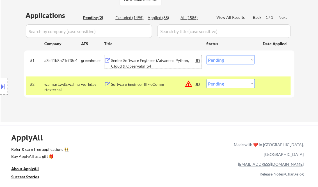
drag, startPoint x: 218, startPoint y: 58, endPoint x: 228, endPoint y: 64, distance: 12.2
click at [218, 58] on select "Choose an option... Pending Applied Excluded (Questions) Excluded (Expired) Exc…" at bounding box center [230, 59] width 48 height 9
click at [206, 55] on select "Choose an option... Pending Applied Excluded (Questions) Excluded (Expired) Exc…" at bounding box center [230, 59] width 48 height 9
click at [146, 83] on div "Software Engineer III - eComm" at bounding box center [153, 85] width 85 height 6
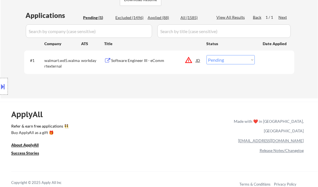
drag, startPoint x: 239, startPoint y: 60, endPoint x: 239, endPoint y: 64, distance: 4.8
click at [239, 60] on select "Choose an option... Pending Applied Excluded (Questions) Excluded (Expired) Exc…" at bounding box center [230, 59] width 48 height 9
select select ""excluded__bad_match_""
click at [206, 55] on select "Choose an option... Pending Applied Excluded (Questions) Excluded (Expired) Exc…" at bounding box center [230, 59] width 48 height 9
click at [141, 99] on div "← Return to /applysquad Mailslurp Inbox Job Search Builder Joseph Gordon User E…" at bounding box center [159, 125] width 318 height 520
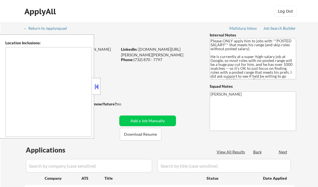
type textarea "[GEOGRAPHIC_DATA], [GEOGRAPHIC_DATA] [US_STATE], [GEOGRAPHIC_DATA] [GEOGRAPHIC_…"
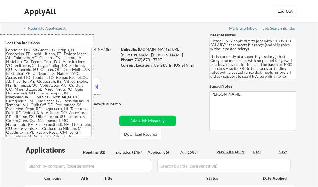
click at [96, 80] on div at bounding box center [97, 86] width 8 height 17
select select ""pending""
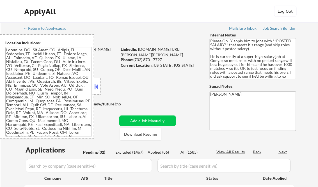
select select ""pending""
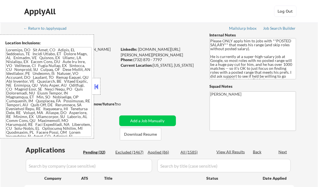
select select ""pending""
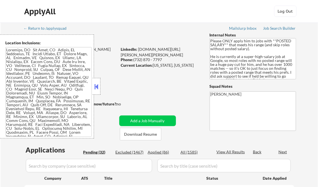
select select ""pending""
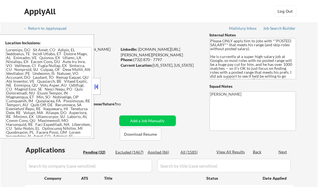
select select ""pending""
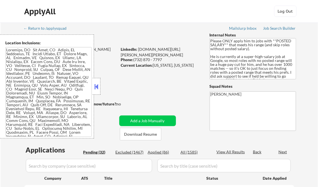
select select ""pending""
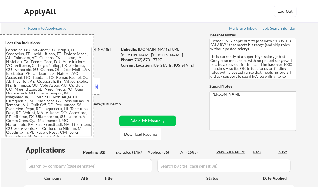
select select ""pending""
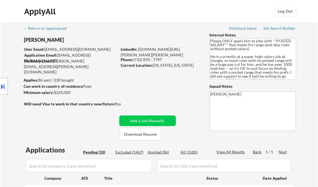
click at [161, 155] on div "Applied (86)" at bounding box center [162, 152] width 28 height 6
select select ""applied""
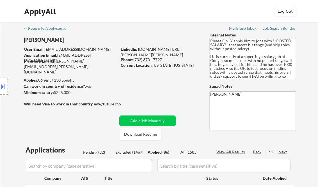
select select ""applied""
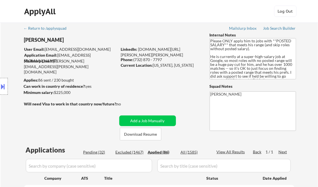
select select ""applied""
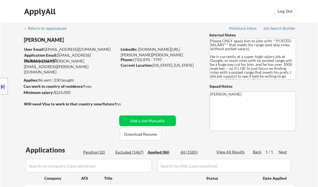
select select ""applied""
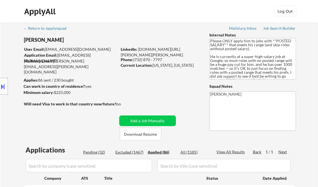
select select ""applied""
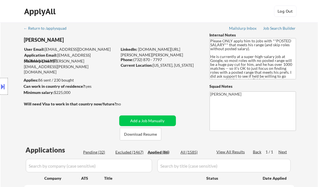
select select ""applied""
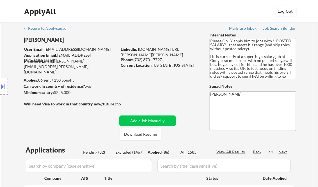
select select ""applied""
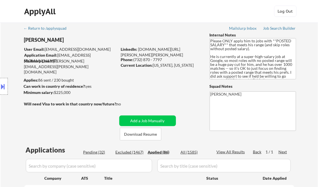
select select ""applied""
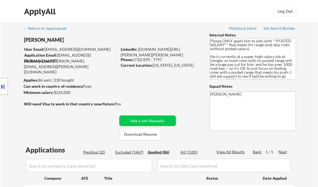
select select ""applied""
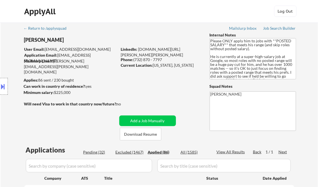
select select ""applied""
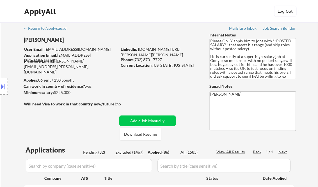
select select ""applied""
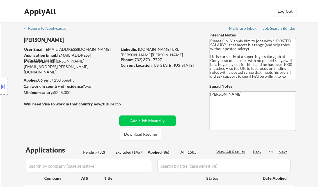
select select ""applied""
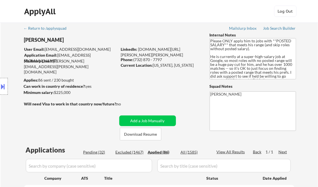
select select ""applied""
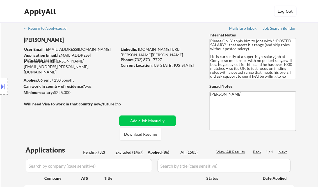
select select ""applied""
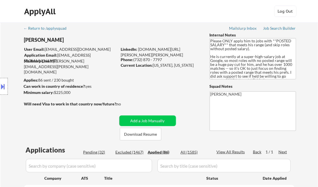
select select ""applied""
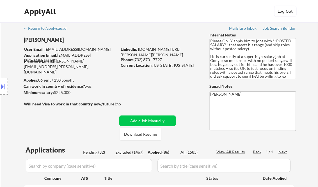
select select ""applied""
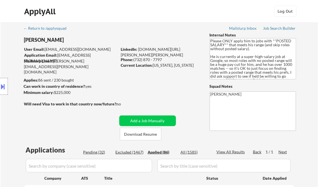
select select ""applied""
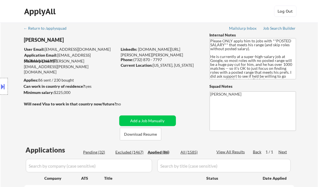
select select ""applied""
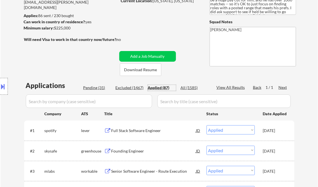
scroll to position [67, 0]
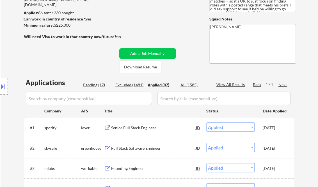
select select ""applied""
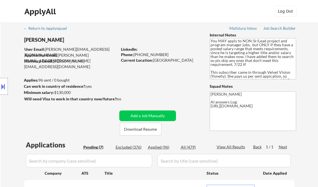
select select ""pending""
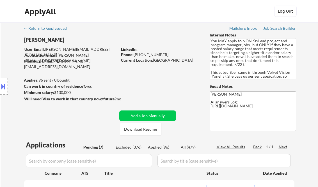
select select ""pending""
click at [275, 27] on div "Job Search Builder" at bounding box center [279, 28] width 33 height 4
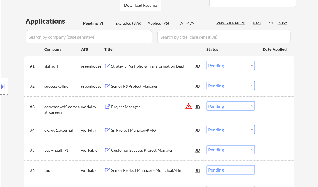
scroll to position [135, 0]
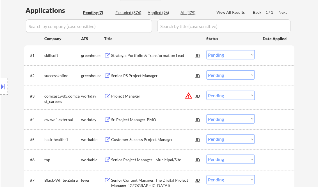
click at [131, 55] on div "Strategic Portfolio & Transformation Lead" at bounding box center [153, 56] width 85 height 6
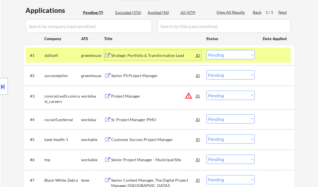
drag, startPoint x: 223, startPoint y: 57, endPoint x: 225, endPoint y: 60, distance: 4.2
click at [223, 57] on select "Choose an option... Pending Applied Excluded (Questions) Excluded (Expired) Exc…" at bounding box center [230, 54] width 48 height 9
click at [206, 50] on select "Choose an option... Pending Applied Excluded (Questions) Excluded (Expired) Exc…" at bounding box center [230, 54] width 48 height 9
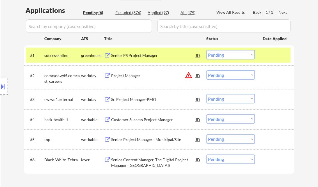
click at [140, 54] on div "Senior PS Project Manager" at bounding box center [153, 56] width 85 height 6
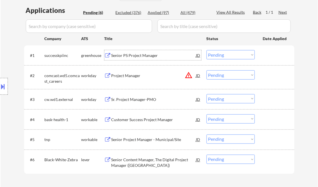
drag, startPoint x: 220, startPoint y: 54, endPoint x: 225, endPoint y: 60, distance: 7.9
click at [220, 55] on select "Choose an option... Pending Applied Excluded (Questions) Excluded (Expired) Exc…" at bounding box center [230, 54] width 48 height 9
click at [206, 50] on select "Choose an option... Pending Applied Excluded (Questions) Excluded (Expired) Exc…" at bounding box center [230, 54] width 48 height 9
click at [131, 77] on div "Project Manager" at bounding box center [153, 76] width 85 height 6
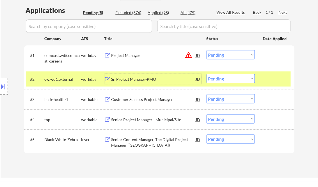
click at [223, 54] on select "Choose an option... Pending Applied Excluded (Questions) Excluded (Expired) Exc…" at bounding box center [230, 54] width 48 height 9
click at [206, 50] on select "Choose an option... Pending Applied Excluded (Questions) Excluded (Expired) Exc…" at bounding box center [230, 54] width 48 height 9
click at [149, 79] on div "Sr. Project Manager-PMO" at bounding box center [153, 80] width 85 height 6
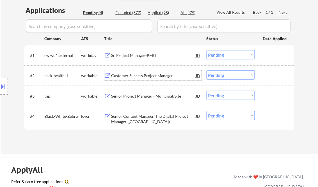
click at [227, 54] on select "Choose an option... Pending Applied Excluded (Questions) Excluded (Expired) Exc…" at bounding box center [230, 54] width 48 height 9
click at [206, 50] on select "Choose an option... Pending Applied Excluded (Questions) Excluded (Expired) Exc…" at bounding box center [230, 54] width 48 height 9
click at [144, 75] on div "Customer Success Project Manager" at bounding box center [153, 76] width 85 height 6
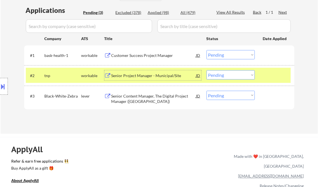
click at [219, 56] on select "Choose an option... Pending Applied Excluded (Questions) Excluded (Expired) Exc…" at bounding box center [230, 54] width 48 height 9
click at [206, 50] on select "Choose an option... Pending Applied Excluded (Questions) Excluded (Expired) Exc…" at bounding box center [230, 54] width 48 height 9
click at [145, 74] on div "Senior Project Manager - Municipal/Site" at bounding box center [153, 76] width 85 height 6
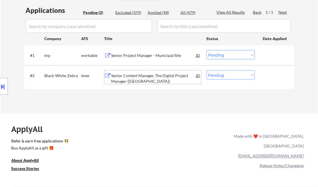
drag, startPoint x: 2, startPoint y: 84, endPoint x: 8, endPoint y: 86, distance: 7.0
click at [2, 84] on button at bounding box center [3, 86] width 6 height 9
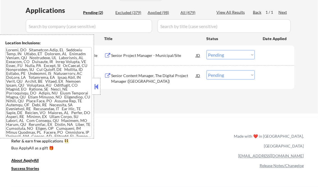
click at [97, 83] on button at bounding box center [96, 86] width 6 height 8
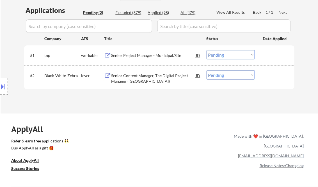
click at [217, 54] on select "Choose an option... Pending Applied Excluded (Questions) Excluded (Expired) Exc…" at bounding box center [230, 54] width 48 height 9
click at [206, 50] on select "Choose an option... Pending Applied Excluded (Questions) Excluded (Expired) Exc…" at bounding box center [230, 54] width 48 height 9
click at [130, 75] on div "Senior Content Manager, The Digital Project Manager (USA)" at bounding box center [153, 78] width 85 height 11
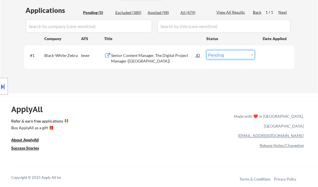
click at [224, 51] on select "Choose an option... Pending Applied Excluded (Questions) Excluded (Expired) Exc…" at bounding box center [230, 54] width 48 height 9
select select ""excluded__bad_match_""
click at [206, 50] on select "Choose an option... Pending Applied Excluded (Questions) Excluded (Expired) Exc…" at bounding box center [230, 54] width 48 height 9
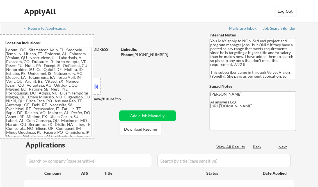
select select ""pending""
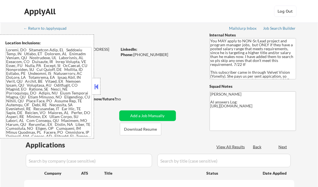
select select ""pending""
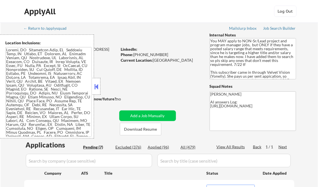
scroll to position [96, 0]
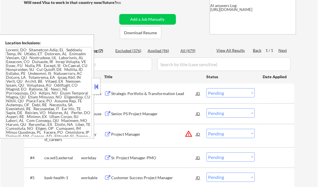
click at [96, 86] on button at bounding box center [96, 86] width 6 height 8
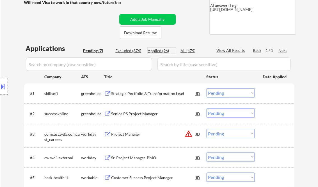
click at [158, 51] on div "Applied (96)" at bounding box center [162, 51] width 28 height 6
select select ""applied""
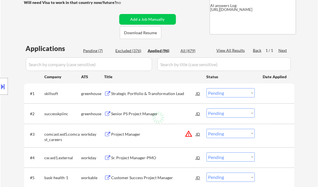
select select ""applied""
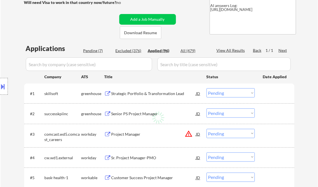
select select ""applied""
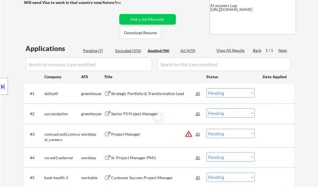
select select ""applied""
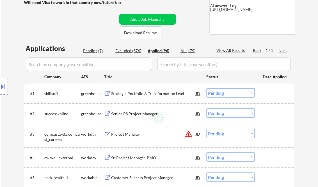
select select ""applied""
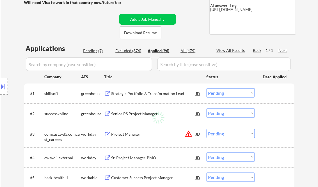
select select ""applied""
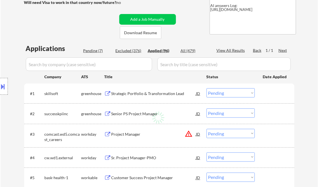
select select ""applied""
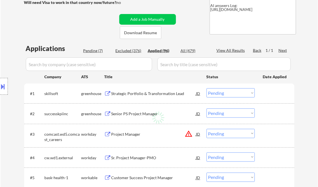
select select ""applied""
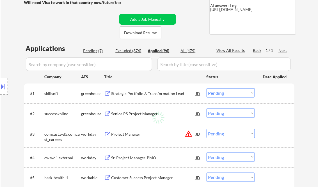
select select ""applied""
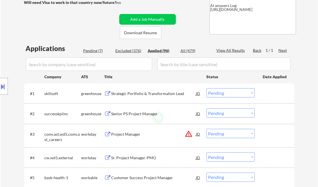
select select ""applied""
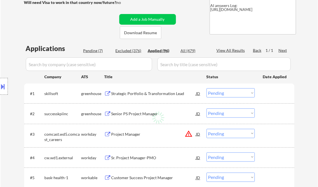
select select ""applied""
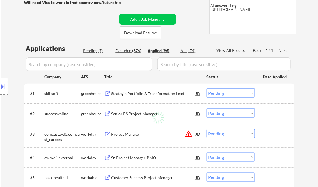
select select ""applied""
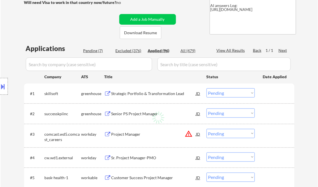
select select ""applied""
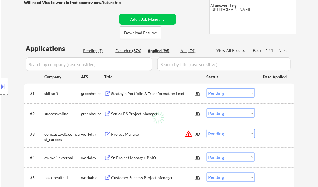
select select ""applied""
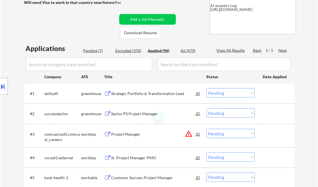
select select ""applied""
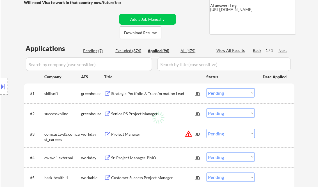
select select ""applied""
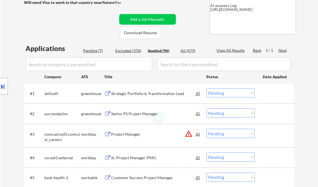
select select ""applied""
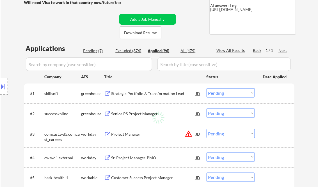
select select ""applied""
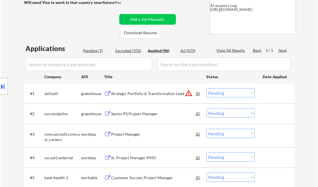
select select ""applied""
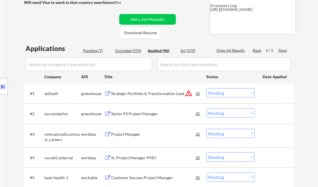
select select ""applied""
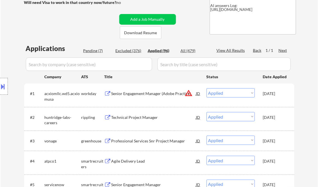
select select ""applied""
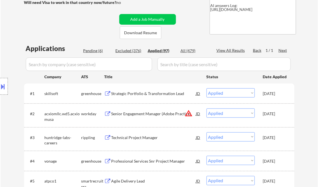
select select ""applied""
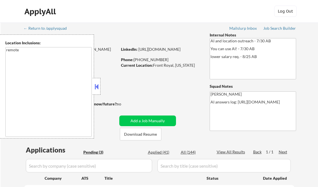
select select ""pending""
click at [94, 87] on button at bounding box center [96, 86] width 6 height 8
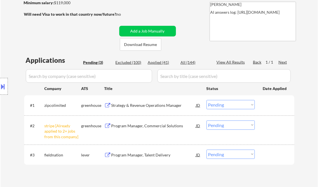
scroll to position [22, 0]
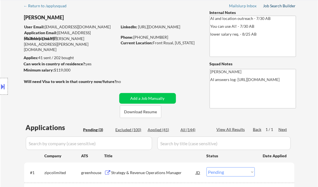
click at [268, 7] on div "Job Search Builder" at bounding box center [279, 6] width 33 height 4
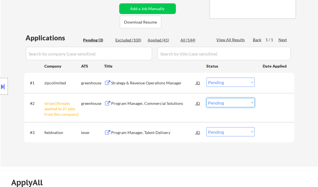
click at [226, 101] on select "Choose an option... Pending Applied Excluded (Questions) Excluded (Expired) Exc…" at bounding box center [230, 102] width 48 height 9
click at [206, 98] on select "Choose an option... Pending Applied Excluded (Questions) Excluded (Expired) Exc…" at bounding box center [230, 102] width 48 height 9
click at [140, 82] on div "Strategy & Revenue Operations Manager" at bounding box center [153, 83] width 85 height 6
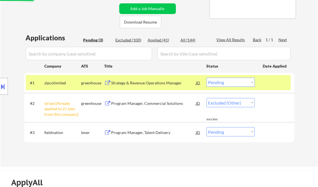
select select ""pending""
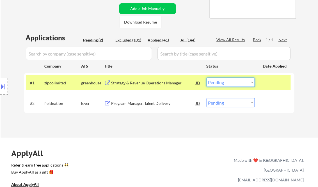
drag, startPoint x: 216, startPoint y: 81, endPoint x: 222, endPoint y: 87, distance: 8.3
click at [216, 81] on select "Choose an option... Pending Applied Excluded (Questions) Excluded (Expired) Exc…" at bounding box center [230, 82] width 48 height 9
click at [206, 78] on select "Choose an option... Pending Applied Excluded (Questions) Excluded (Expired) Exc…" at bounding box center [230, 82] width 48 height 9
click at [151, 102] on div "Program Manager, Talent Delivery" at bounding box center [153, 104] width 85 height 6
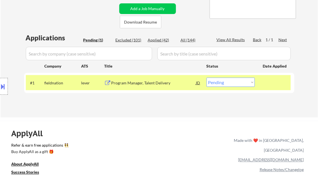
drag, startPoint x: 221, startPoint y: 81, endPoint x: 227, endPoint y: 87, distance: 8.3
click at [221, 81] on select "Choose an option... Pending Applied Excluded (Questions) Excluded (Expired) Exc…" at bounding box center [230, 82] width 48 height 9
select select ""applied""
click at [206, 78] on select "Choose an option... Pending Applied Excluded (Questions) Excluded (Expired) Exc…" at bounding box center [230, 82] width 48 height 9
click at [157, 100] on div "Applications Pending (1) Excluded (101) Applied (42) All (144) View All Results…" at bounding box center [159, 69] width 270 height 73
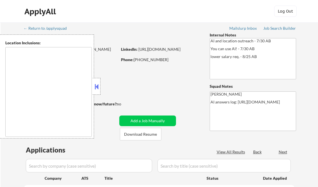
scroll to position [112, 0]
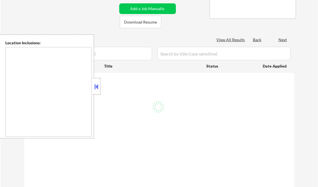
type textarea "remote"
select select ""pending""
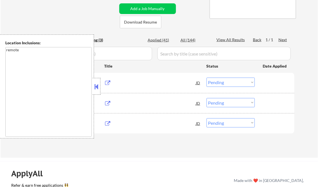
scroll to position [90, 0]
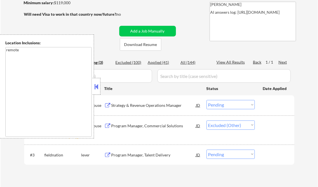
select select ""pending""
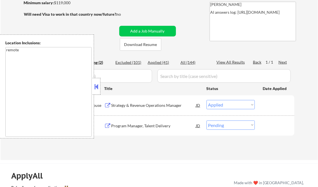
select select ""pending""
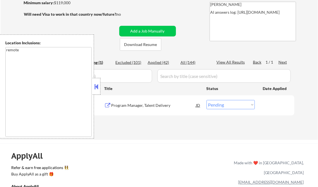
click at [93, 85] on div "Location Inclusions: remote" at bounding box center [50, 86] width 100 height 104
click at [95, 88] on button at bounding box center [96, 86] width 6 height 8
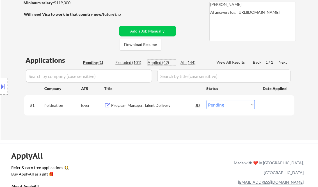
click at [158, 63] on div "Applied (42)" at bounding box center [162, 63] width 28 height 6
select select ""applied""
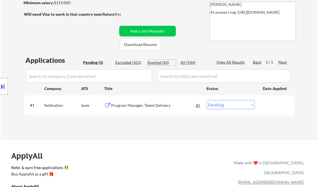
select select ""applied""
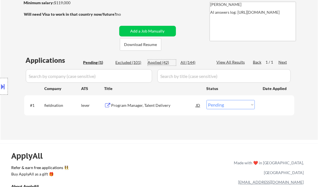
select select ""applied""
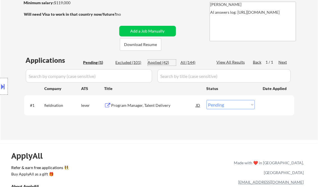
select select ""applied""
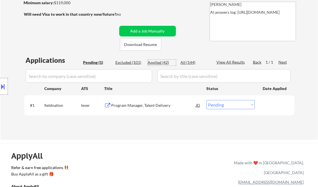
select select ""applied""
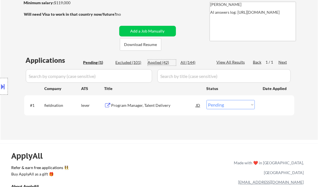
select select ""applied""
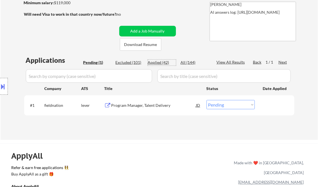
select select ""applied""
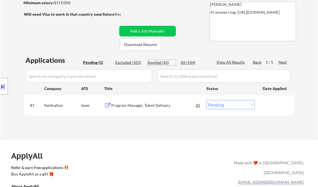
select select ""applied""
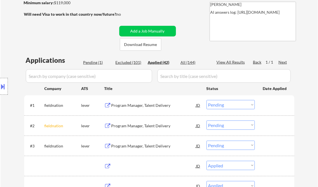
select select ""applied""
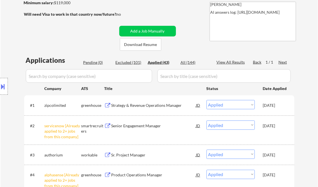
select select ""applied""
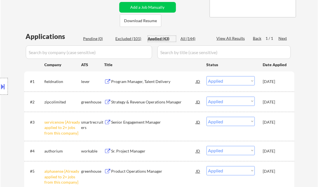
scroll to position [112, 0]
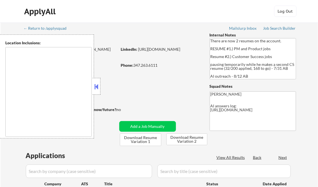
type textarea "[GEOGRAPHIC_DATA], [GEOGRAPHIC_DATA] [GEOGRAPHIC_DATA], [GEOGRAPHIC_DATA] [GEOG…"
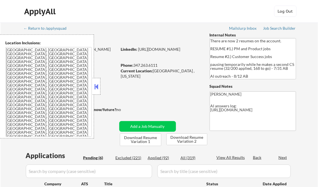
select select ""pending""
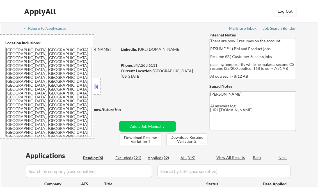
select select ""pending""
click at [99, 84] on button at bounding box center [96, 86] width 6 height 8
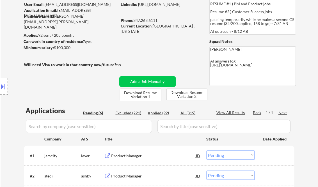
scroll to position [112, 0]
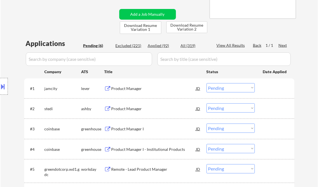
click at [132, 85] on div "Product Manager" at bounding box center [153, 88] width 85 height 10
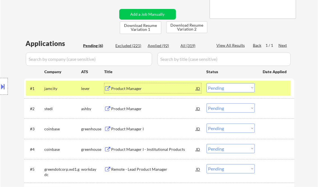
drag, startPoint x: 243, startPoint y: 86, endPoint x: 247, endPoint y: 93, distance: 7.7
click at [243, 86] on select "Choose an option... Pending Applied Excluded (Questions) Excluded (Expired) Exc…" at bounding box center [230, 87] width 48 height 9
click at [206, 83] on select "Choose an option... Pending Applied Excluded (Questions) Excluded (Expired) Exc…" at bounding box center [230, 87] width 48 height 9
click at [125, 111] on div "Product Manager" at bounding box center [153, 109] width 85 height 6
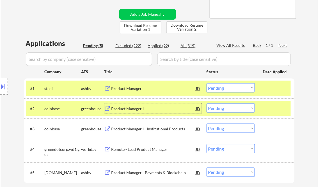
drag, startPoint x: 220, startPoint y: 89, endPoint x: 220, endPoint y: 93, distance: 4.2
click at [220, 89] on select "Choose an option... Pending Applied Excluded (Questions) Excluded (Expired) Exc…" at bounding box center [230, 87] width 48 height 9
click at [206, 83] on select "Choose an option... Pending Applied Excluded (Questions) Excluded (Expired) Exc…" at bounding box center [230, 87] width 48 height 9
click at [136, 109] on div "Product Manager I" at bounding box center [153, 109] width 85 height 6
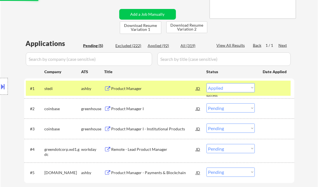
select select ""pending""
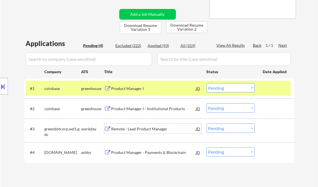
click at [142, 128] on div "Remote - Lead Product Manager" at bounding box center [153, 129] width 85 height 6
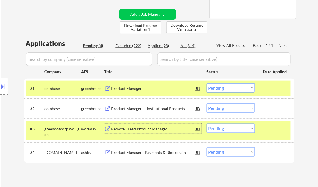
click at [232, 127] on select "Choose an option... Pending Applied Excluded (Questions) Excluded (Expired) Exc…" at bounding box center [230, 128] width 48 height 9
click at [206, 124] on select "Choose an option... Pending Applied Excluded (Questions) Excluded (Expired) Exc…" at bounding box center [230, 128] width 48 height 9
click at [147, 152] on div "Product Manager - Payments & Blockchain" at bounding box center [153, 153] width 85 height 6
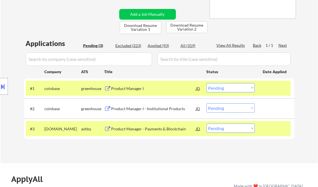
drag, startPoint x: 229, startPoint y: 128, endPoint x: 238, endPoint y: 129, distance: 8.5
click at [230, 128] on select "Choose an option... Pending Applied Excluded (Questions) Excluded (Expired) Exc…" at bounding box center [230, 128] width 48 height 9
select select ""excluded__bad_match_""
click at [206, 124] on select "Choose an option... Pending Applied Excluded (Questions) Excluded (Expired) Exc…" at bounding box center [230, 128] width 48 height 9
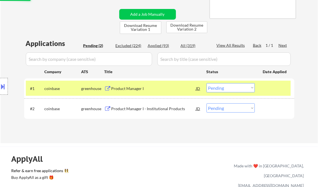
click at [142, 108] on div "Product Manager I - Institutional Products" at bounding box center [153, 109] width 85 height 6
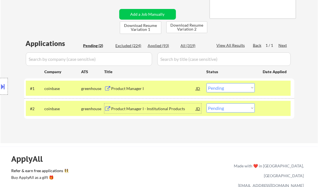
click at [197, 110] on div "JD" at bounding box center [198, 108] width 6 height 10
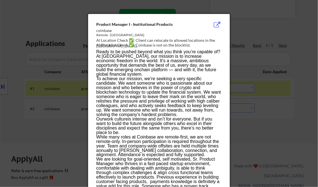
drag, startPoint x: 96, startPoint y: 24, endPoint x: 113, endPoint y: 33, distance: 19.8
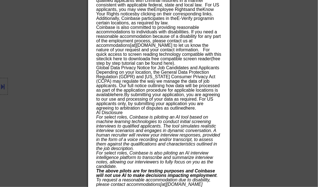
scroll to position [555, 0]
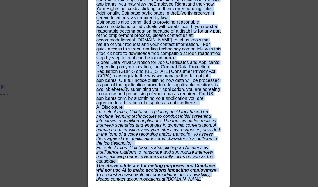
click at [205, 174] on p "The above pilots are for testing purposes and Coinbase will not use AI to make …" at bounding box center [158, 172] width 125 height 18
copy div "Product Manager I - Institutional Products coinbase Remote - USA AI Location Ch…"
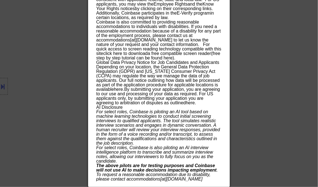
click at [278, 56] on div at bounding box center [159, 93] width 318 height 187
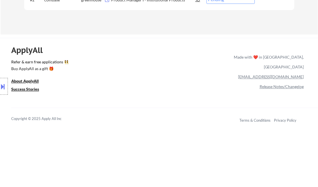
scroll to position [154, 0]
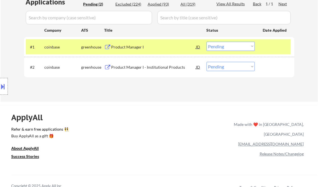
drag, startPoint x: 217, startPoint y: 66, endPoint x: 227, endPoint y: 71, distance: 10.5
click at [217, 66] on select "Choose an option... Pending Applied Excluded (Questions) Excluded (Expired) Exc…" at bounding box center [230, 66] width 48 height 9
select select ""excluded__bad_match_""
click at [206, 62] on select "Choose an option... Pending Applied Excluded (Questions) Excluded (Expired) Exc…" at bounding box center [230, 66] width 48 height 9
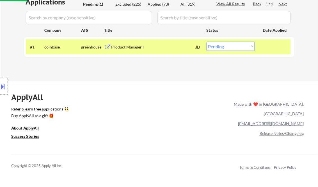
click at [197, 47] on div "JD" at bounding box center [198, 47] width 6 height 10
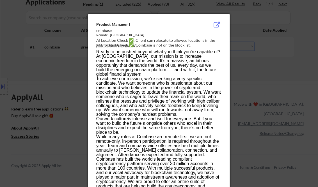
drag, startPoint x: 96, startPoint y: 24, endPoint x: 100, endPoint y: 24, distance: 4.2
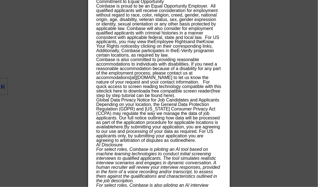
scroll to position [780, 0]
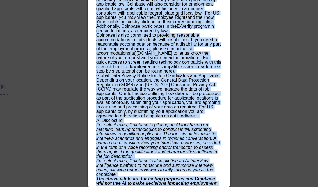
click at [202, 177] on p "The above pilots are for testing purposes and Coinbase will not use AI to make …" at bounding box center [158, 186] width 125 height 18
copy div "Product Manager I coinbase Remote - USA AI Location Check ✅: Client can relocat…"
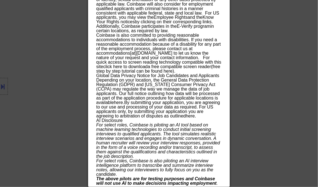
click at [288, 27] on div at bounding box center [159, 93] width 318 height 187
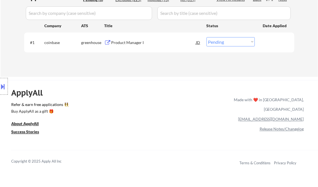
scroll to position [156, 0]
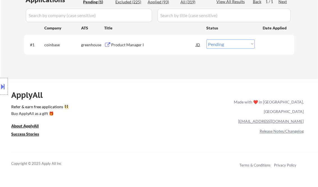
click at [226, 42] on select "Choose an option... Pending Applied Excluded (Questions) Excluded (Expired) Exc…" at bounding box center [230, 44] width 48 height 9
select select ""excluded__bad_match_""
click at [206, 40] on select "Choose an option... Pending Applied Excluded (Questions) Excluded (Expired) Exc…" at bounding box center [230, 44] width 48 height 9
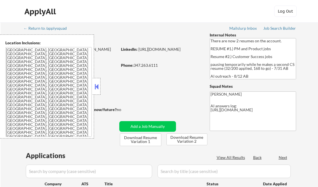
scroll to position [67, 0]
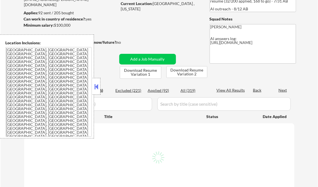
select select ""pending""
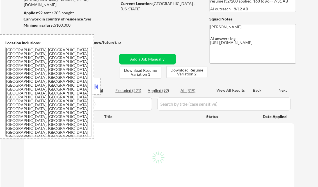
select select ""pending""
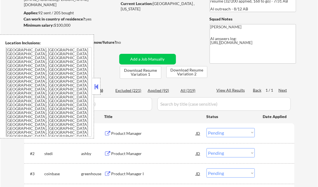
click at [94, 85] on button at bounding box center [96, 86] width 6 height 8
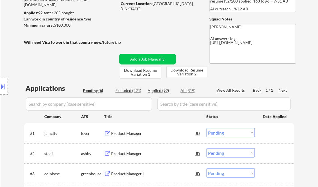
scroll to position [45, 0]
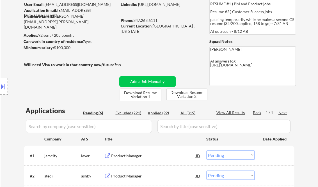
drag, startPoint x: 159, startPoint y: 113, endPoint x: 207, endPoint y: 115, distance: 48.2
click at [159, 113] on div "Applied (92)" at bounding box center [162, 113] width 28 height 6
select select ""applied""
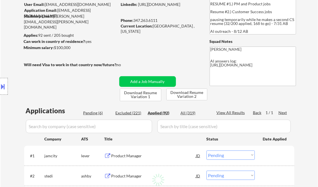
select select ""applied""
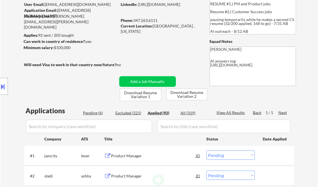
select select ""applied""
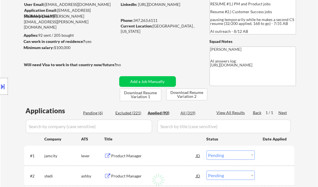
select select ""applied""
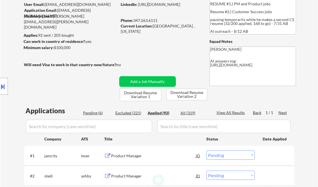
select select ""applied""
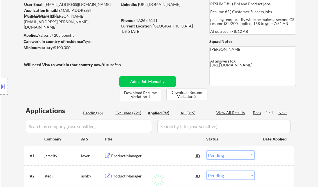
select select ""applied""
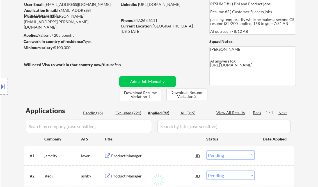
select select ""applied""
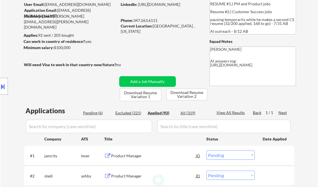
select select ""applied""
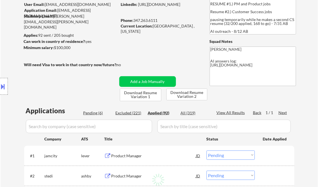
select select ""applied""
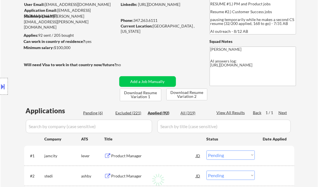
select select ""applied""
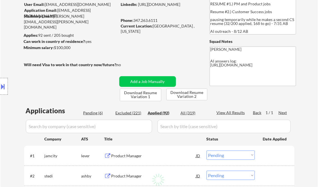
select select ""applied""
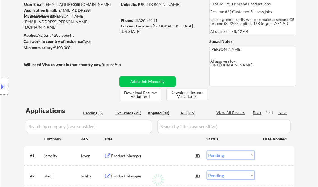
select select ""applied""
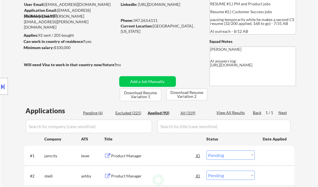
select select ""applied""
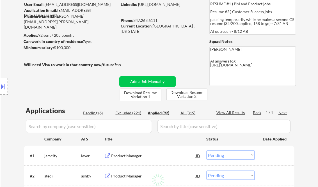
select select ""applied""
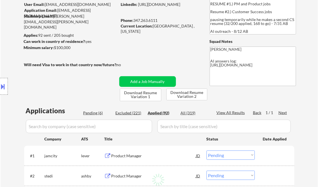
select select ""applied""
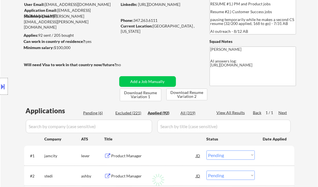
select select ""applied""
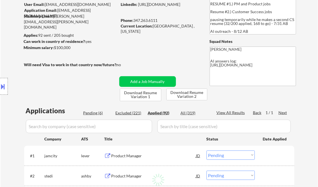
select select ""applied""
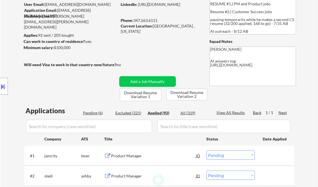
select select ""applied""
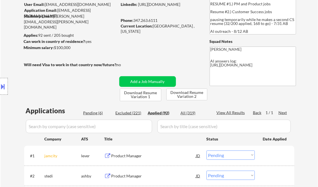
select select ""applied""
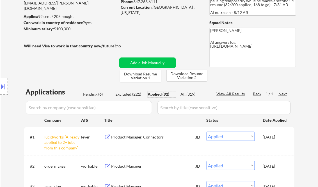
scroll to position [90, 0]
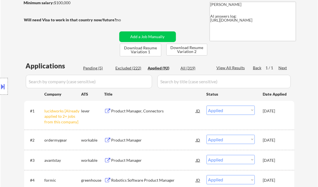
select select ""applied""
